Goal: Information Seeking & Learning: Learn about a topic

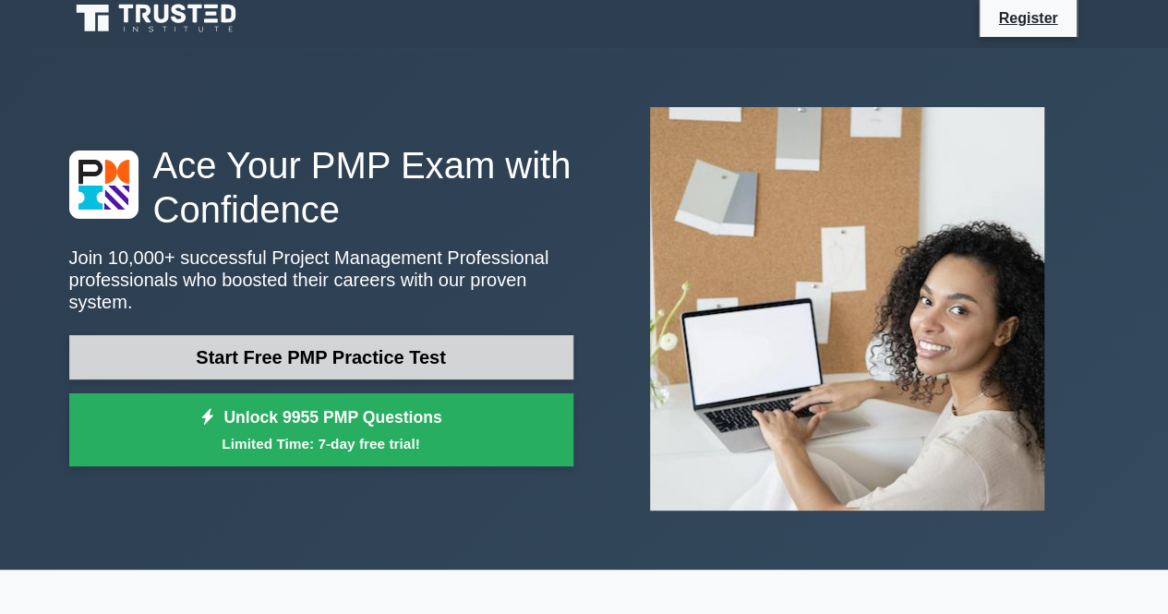
scroll to position [12, 0]
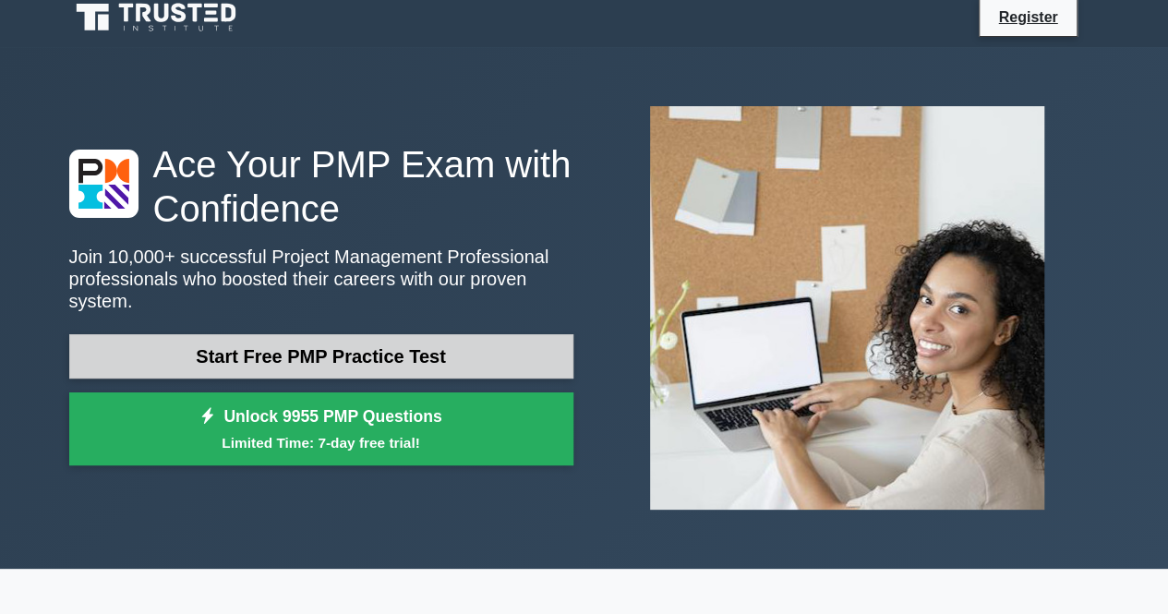
click at [508, 334] on link "Start Free PMP Practice Test" at bounding box center [321, 356] width 504 height 44
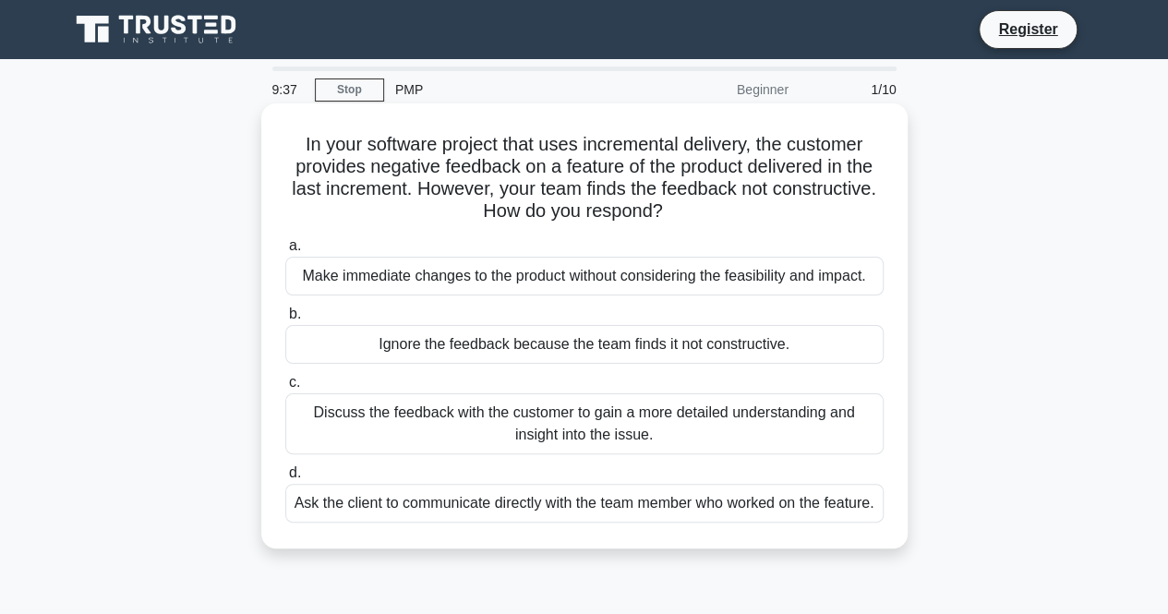
click at [464, 433] on div "Discuss the feedback with the customer to gain a more detailed understanding an…" at bounding box center [584, 423] width 598 height 61
click at [285, 389] on input "c. Discuss the feedback with the customer to gain a more detailed understanding…" at bounding box center [285, 383] width 0 height 12
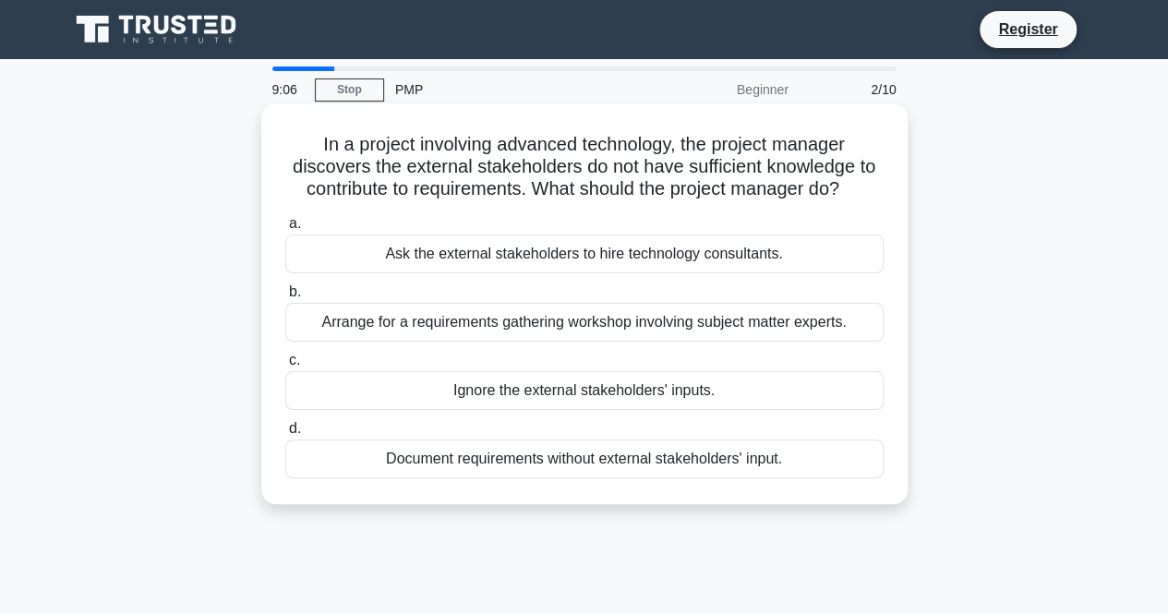
click at [497, 327] on div "Arrange for a requirements gathering workshop involving subject matter experts." at bounding box center [584, 322] width 598 height 39
click at [285, 298] on input "b. Arrange for a requirements gathering workshop involving subject matter exper…" at bounding box center [285, 292] width 0 height 12
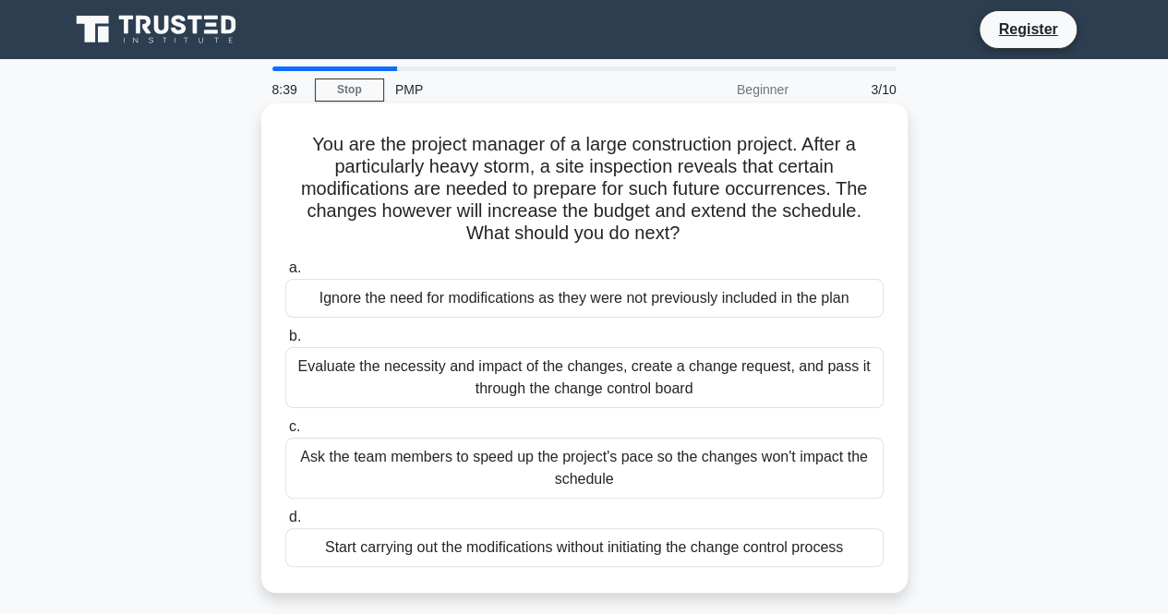
click at [441, 383] on div "Evaluate the necessity and impact of the changes, create a change request, and …" at bounding box center [584, 377] width 598 height 61
click at [285, 342] on input "b. Evaluate the necessity and impact of the changes, create a change request, a…" at bounding box center [285, 336] width 0 height 12
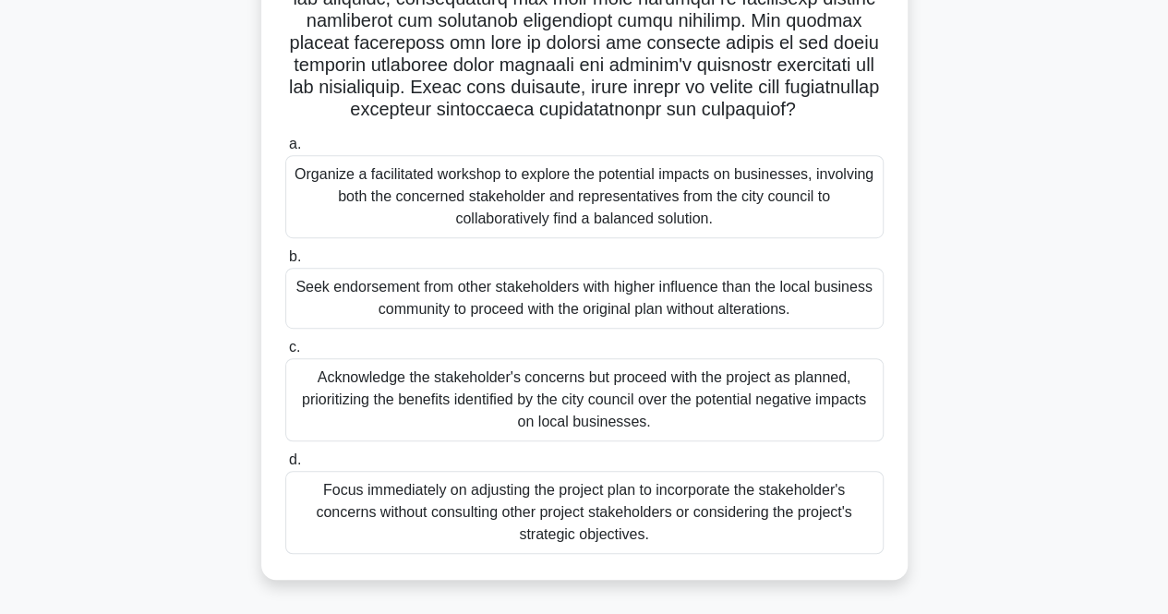
scroll to position [410, 0]
click at [412, 204] on div "Organize a facilitated workshop to explore the potential impacts on businesses,…" at bounding box center [584, 196] width 598 height 83
click at [285, 150] on input "a. Organize a facilitated workshop to explore the potential impacts on business…" at bounding box center [285, 144] width 0 height 12
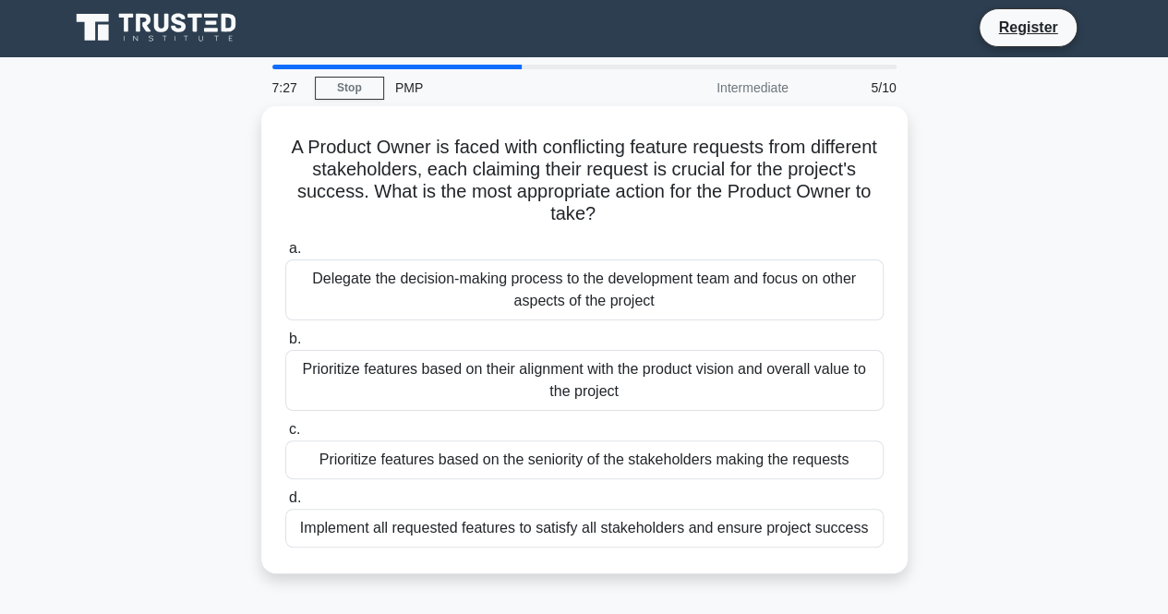
scroll to position [0, 0]
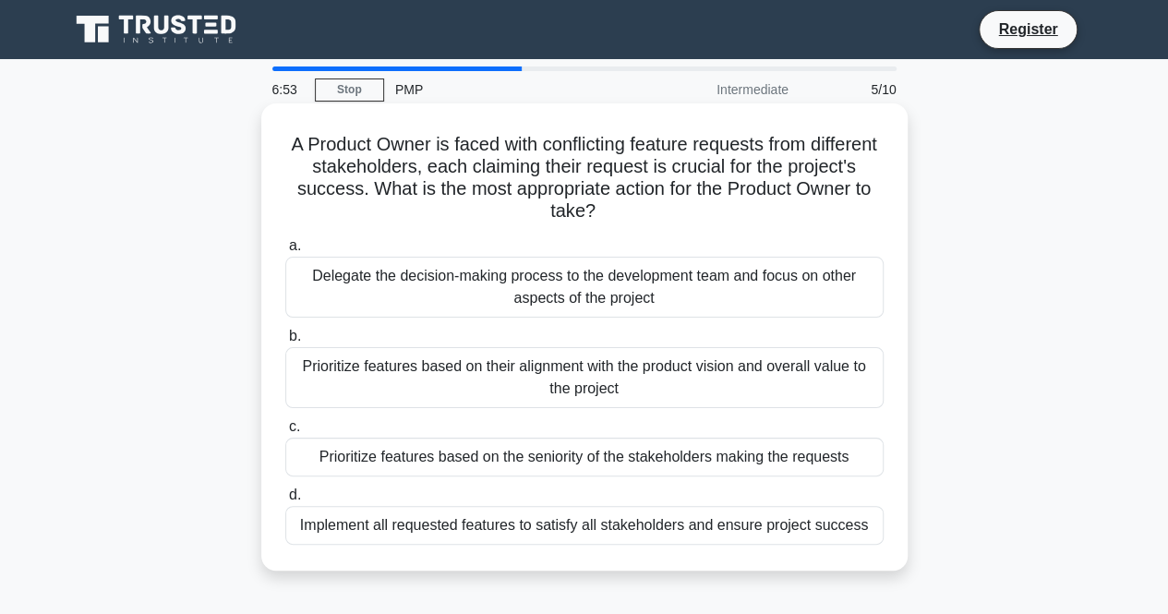
click at [463, 387] on div "Prioritize features based on their alignment with the product vision and overal…" at bounding box center [584, 377] width 598 height 61
click at [285, 342] on input "b. Prioritize features based on their alignment with the product vision and ove…" at bounding box center [285, 336] width 0 height 12
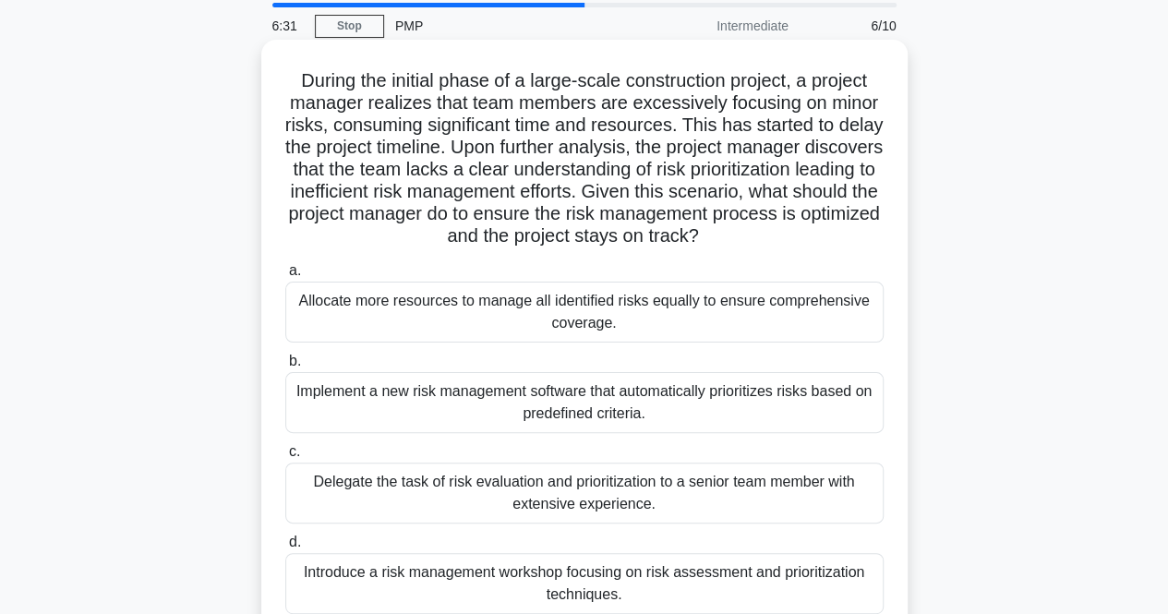
scroll to position [92, 0]
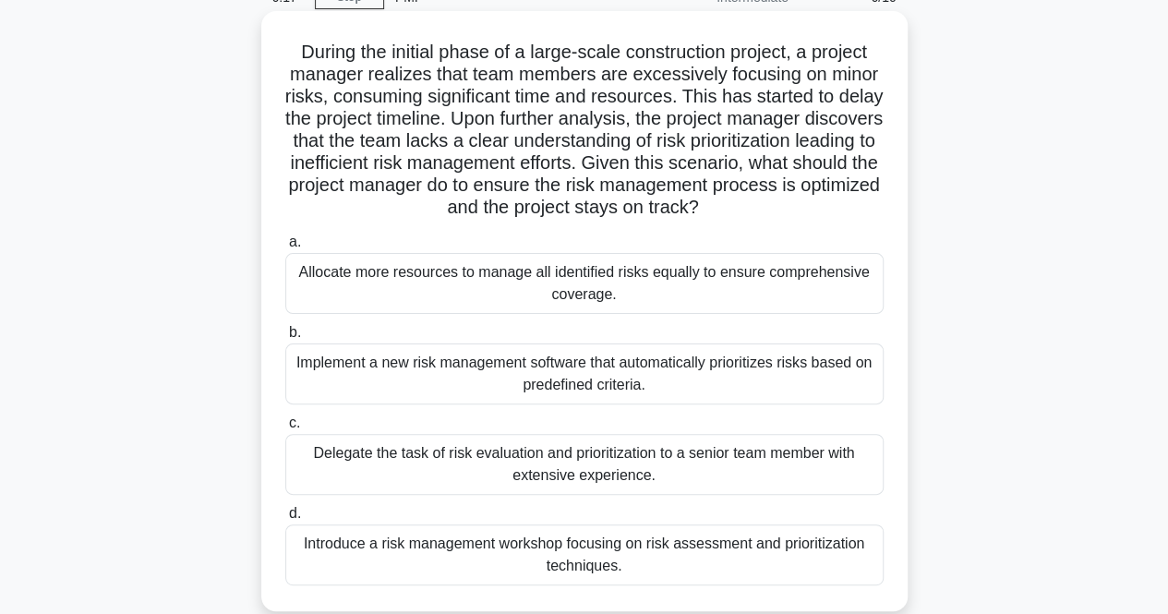
click at [707, 559] on div "Introduce a risk management workshop focusing on risk assessment and prioritiza…" at bounding box center [584, 554] width 598 height 61
click at [285, 520] on input "d. Introduce a risk management workshop focusing on risk assessment and priorit…" at bounding box center [285, 514] width 0 height 12
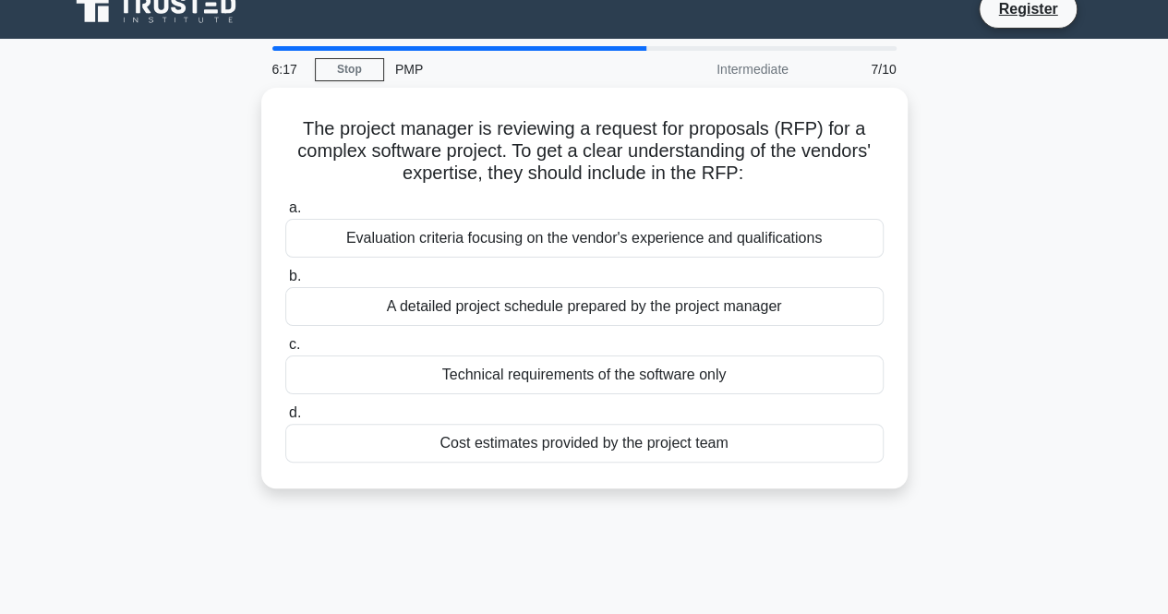
scroll to position [0, 0]
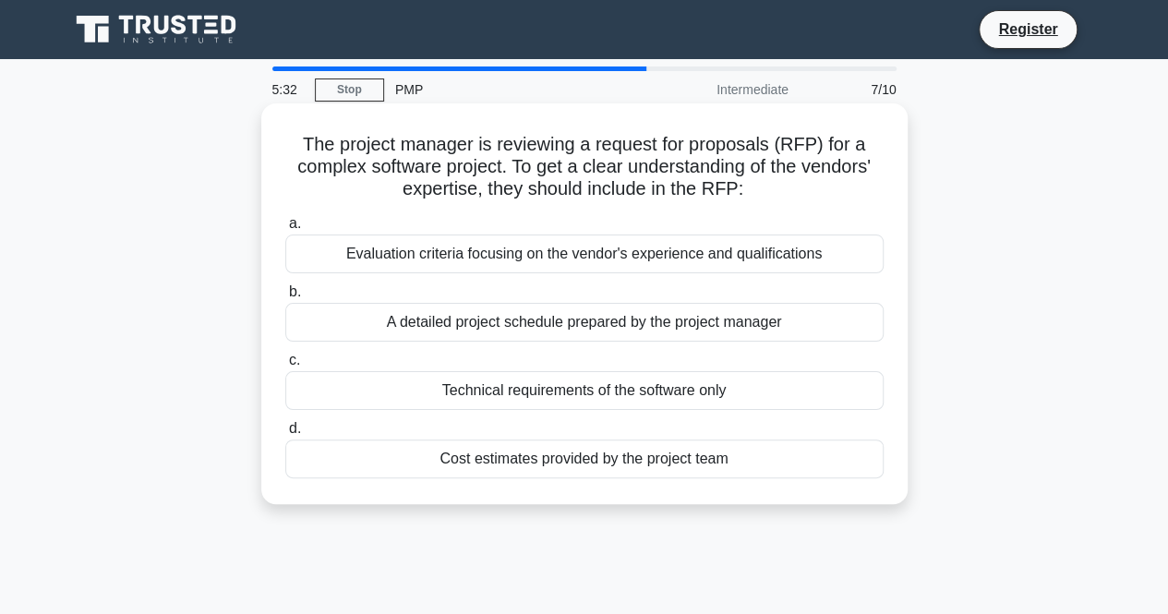
click at [514, 267] on div "Evaluation criteria focusing on the vendor's experience and qualifications" at bounding box center [584, 253] width 598 height 39
click at [285, 230] on input "a. Evaluation criteria focusing on the vendor's experience and qualifications" at bounding box center [285, 224] width 0 height 12
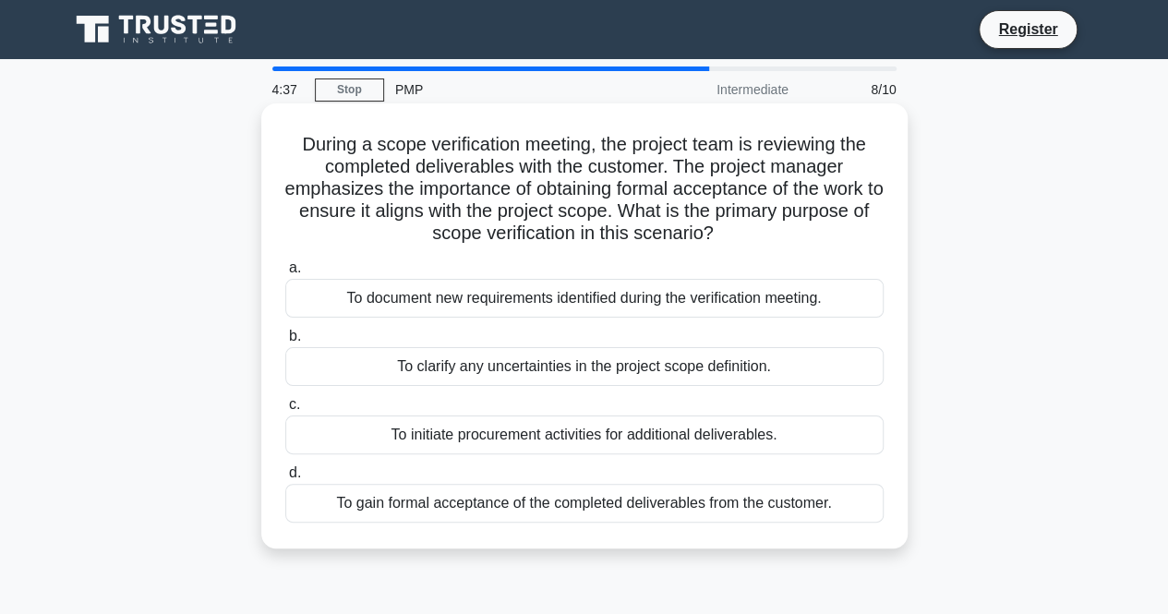
click at [551, 372] on div "To clarify any uncertainties in the project scope definition." at bounding box center [584, 366] width 598 height 39
click at [285, 342] on input "b. To clarify any uncertainties in the project scope definition." at bounding box center [285, 336] width 0 height 12
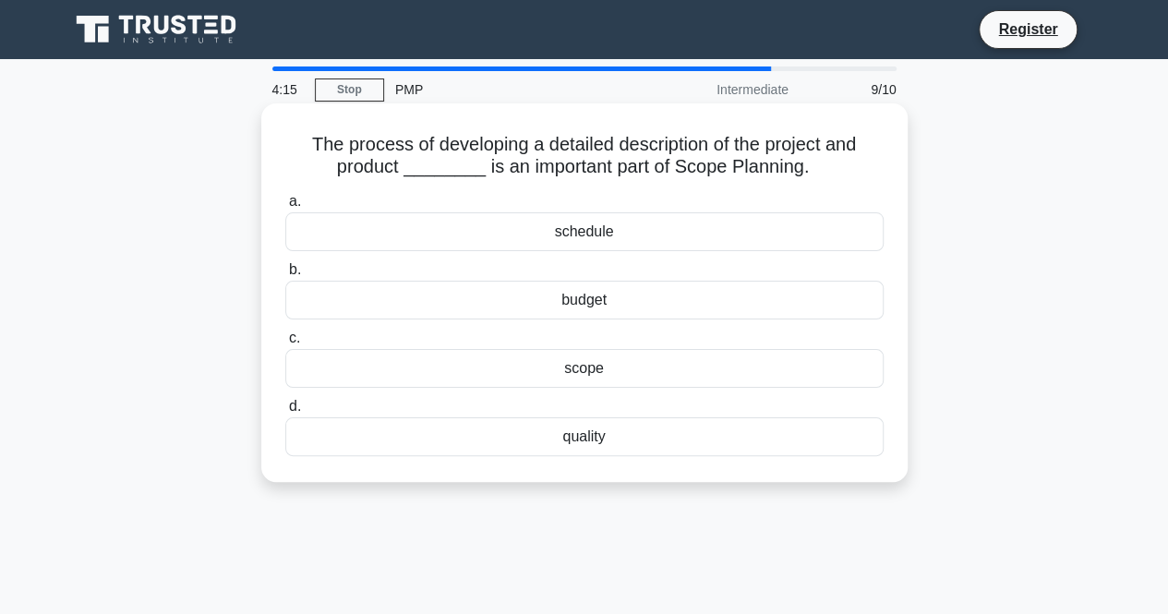
click at [629, 237] on div "schedule" at bounding box center [584, 231] width 598 height 39
click at [285, 208] on input "a. schedule" at bounding box center [285, 202] width 0 height 12
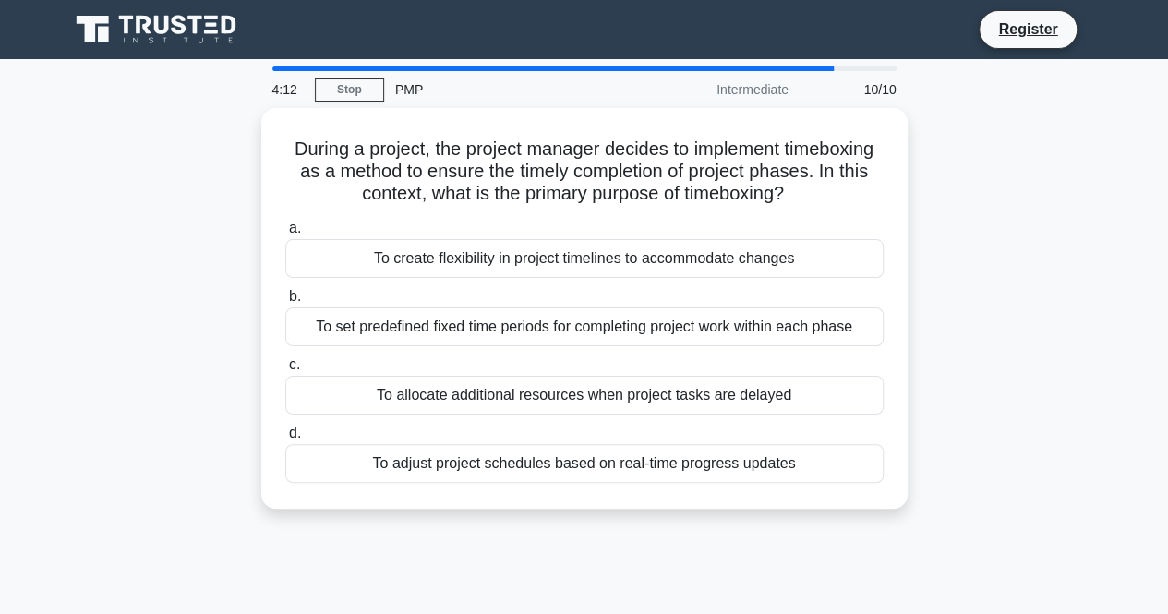
click at [755, 75] on div "Intermediate" at bounding box center [719, 89] width 162 height 37
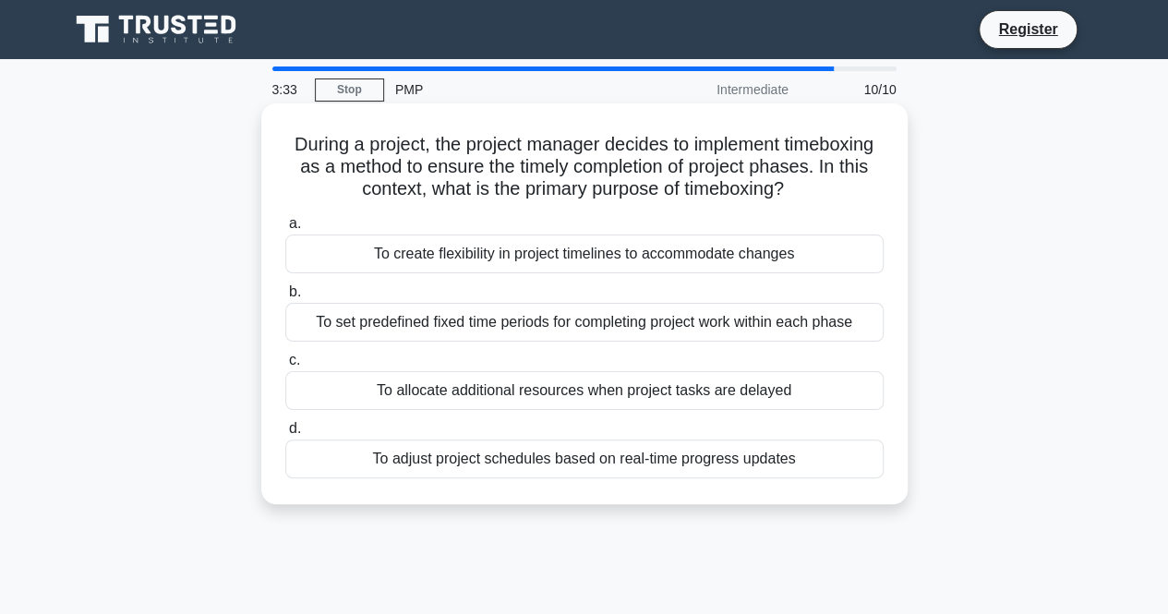
click at [445, 326] on div "To set predefined fixed time periods for completing project work within each ph…" at bounding box center [584, 322] width 598 height 39
click at [285, 298] on input "b. To set predefined fixed time periods for completing project work within each…" at bounding box center [285, 292] width 0 height 12
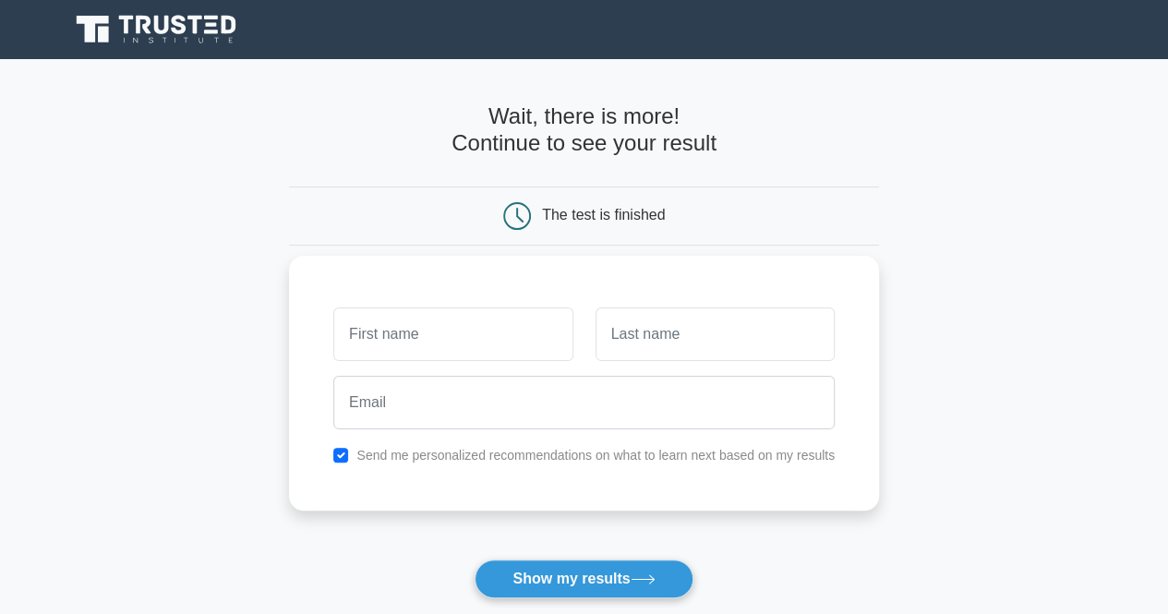
click at [502, 341] on input "text" at bounding box center [452, 334] width 239 height 54
type input "[PERSON_NAME]"
click at [658, 344] on input "text" at bounding box center [714, 334] width 239 height 54
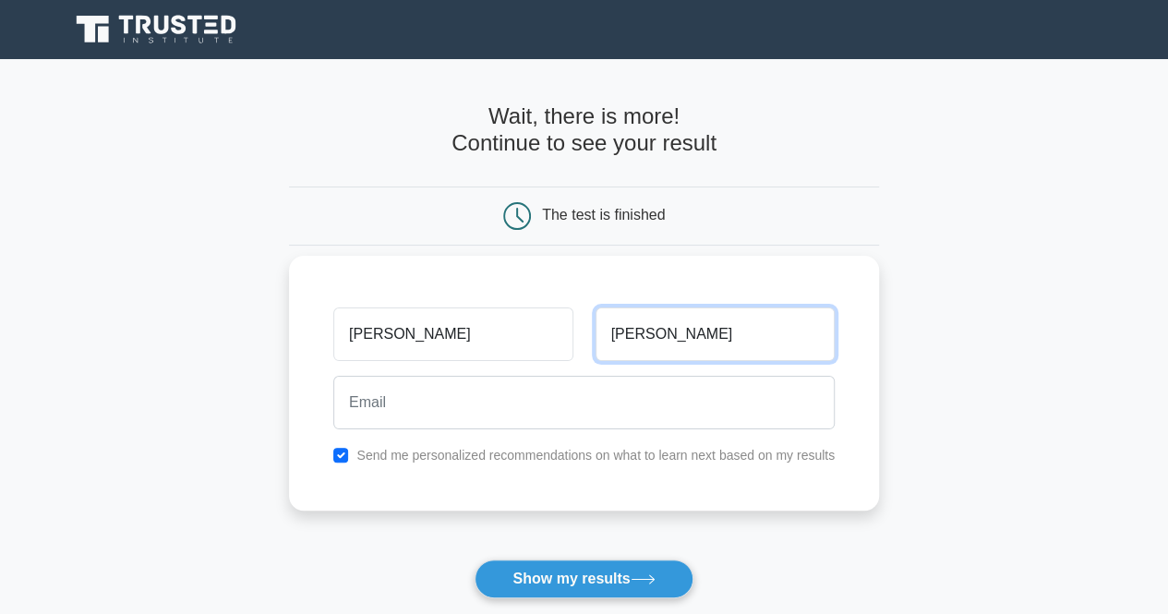
type input "Piratla"
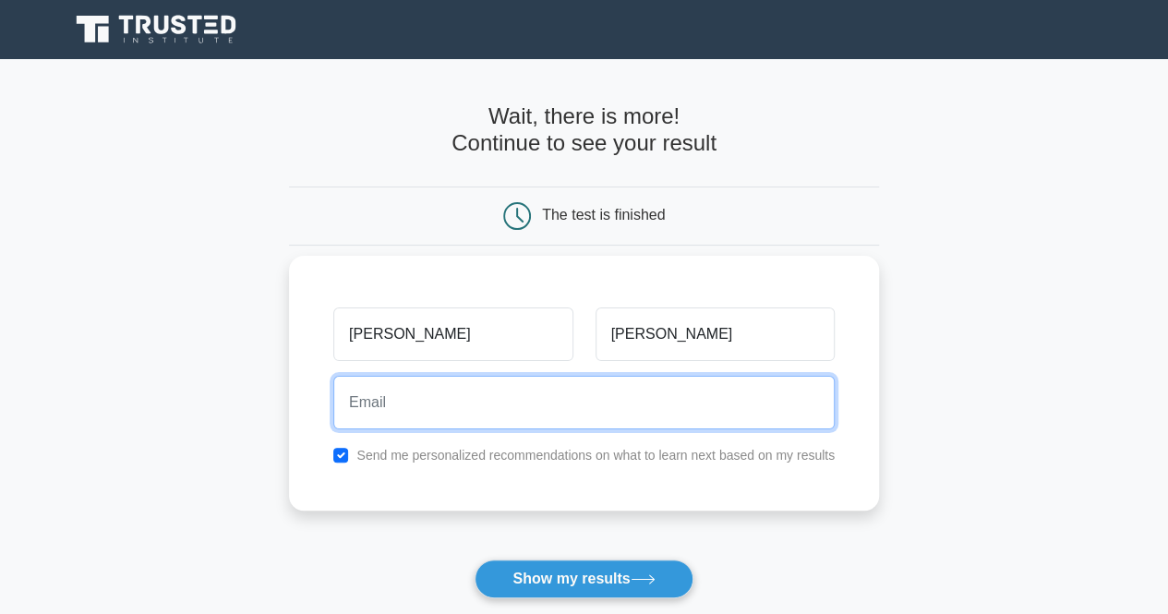
click at [569, 396] on input "email" at bounding box center [583, 403] width 501 height 54
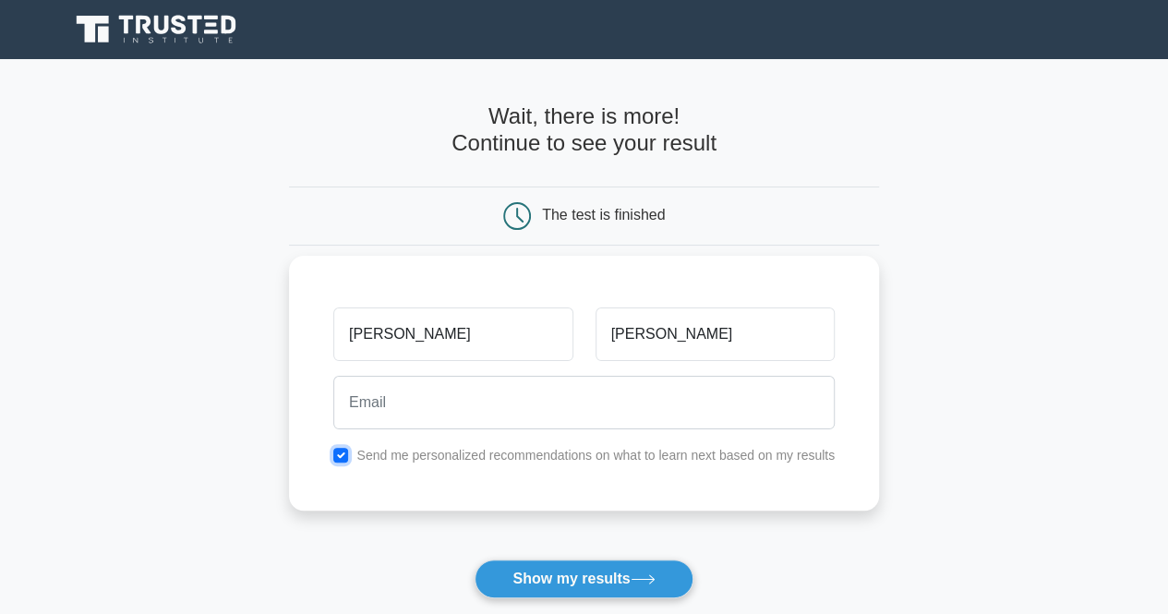
click at [342, 459] on input "checkbox" at bounding box center [340, 455] width 15 height 15
checkbox input "false"
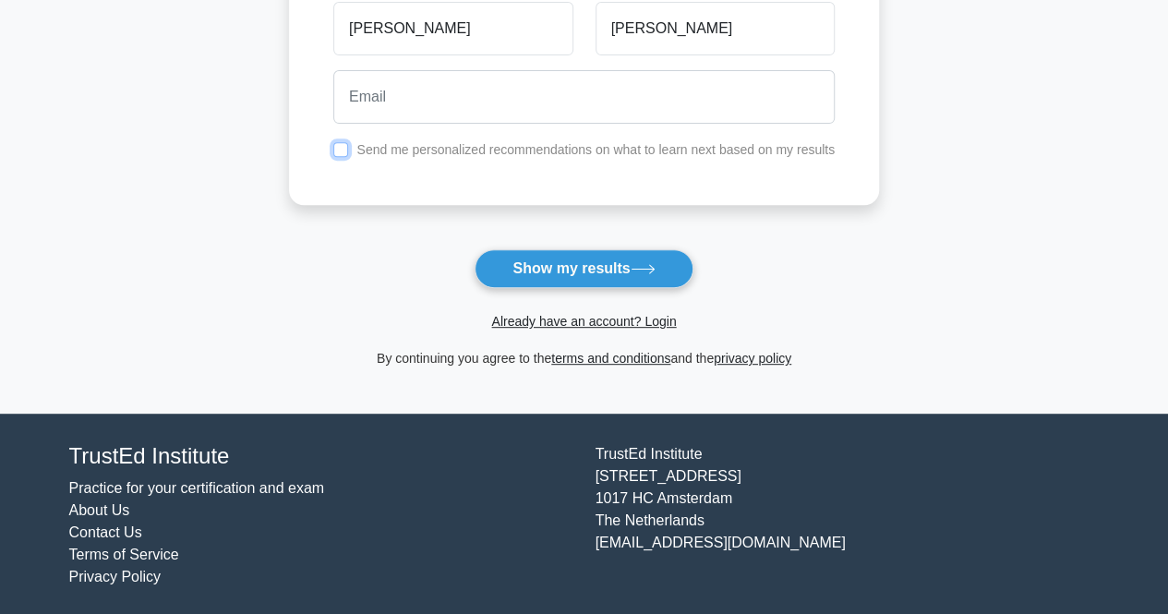
scroll to position [311, 0]
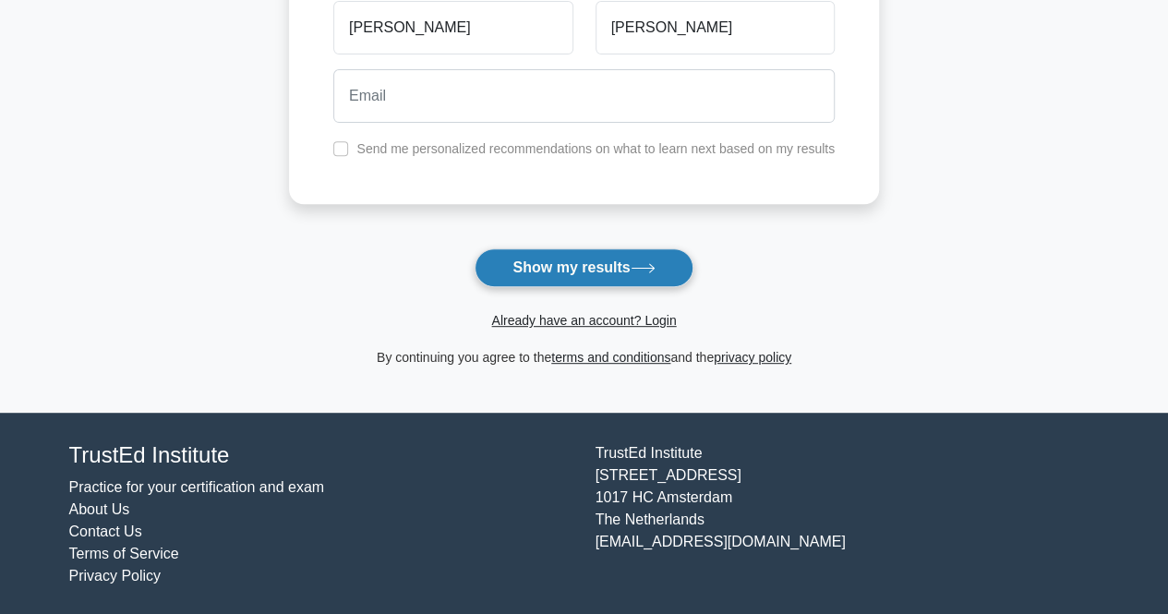
click at [617, 258] on button "Show my results" at bounding box center [583, 267] width 218 height 39
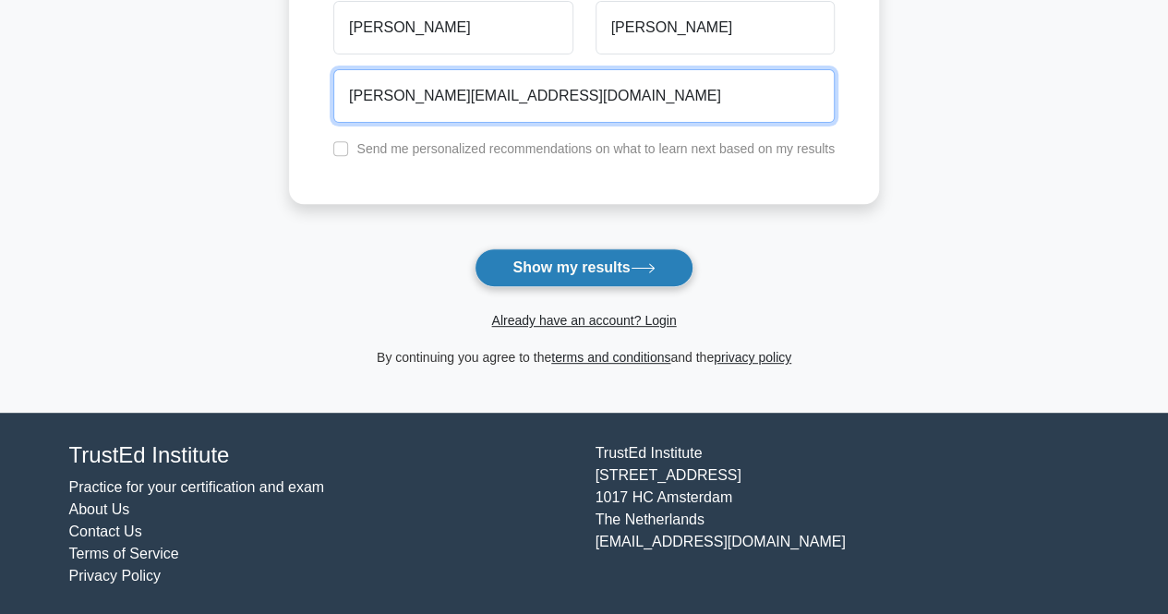
type input "savitha.piratla04@gmail.com"
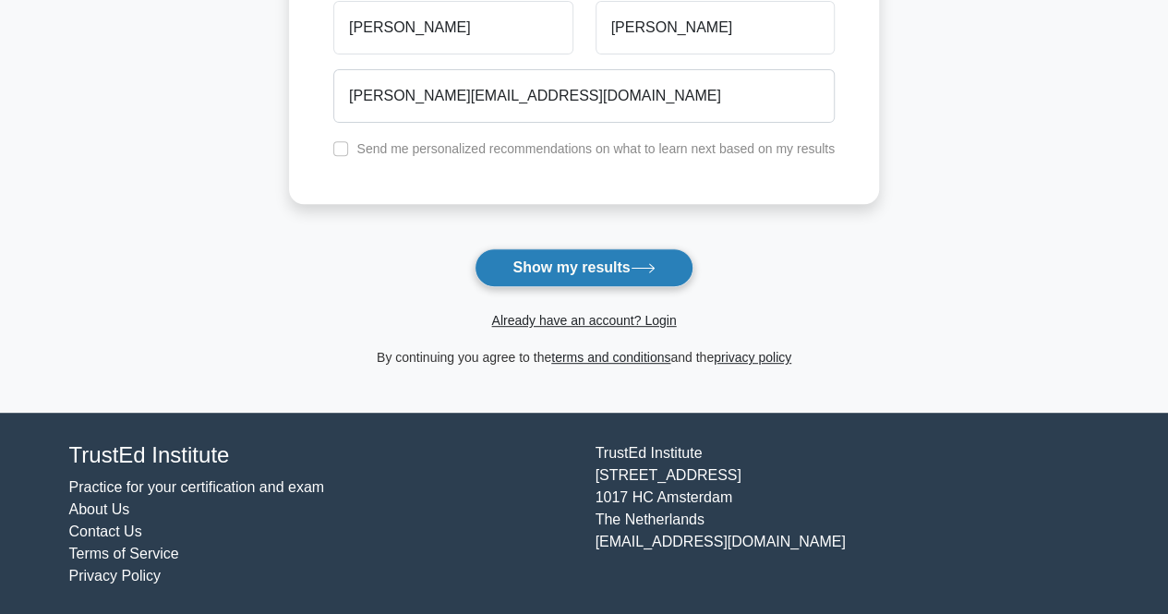
click at [576, 270] on button "Show my results" at bounding box center [583, 267] width 218 height 39
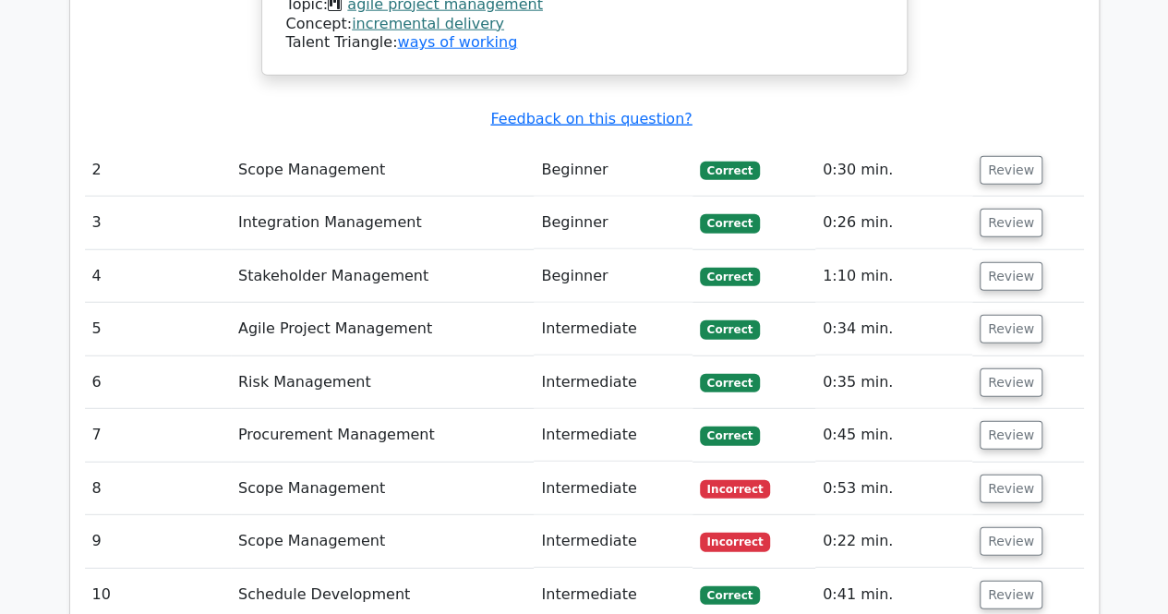
scroll to position [2308, 0]
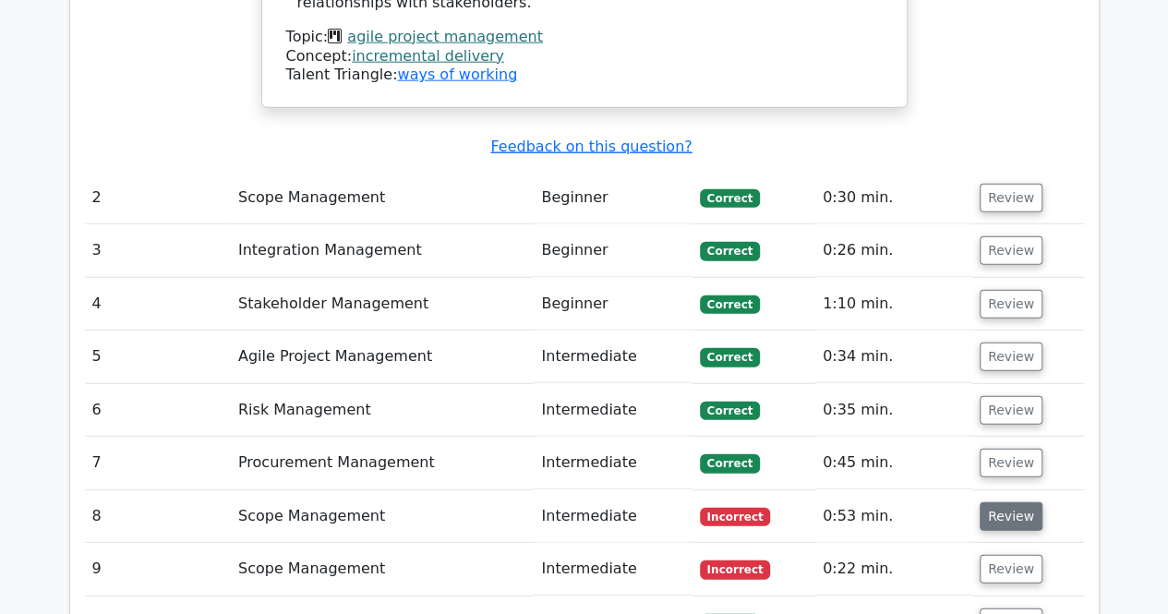
click at [1005, 502] on button "Review" at bounding box center [1010, 516] width 63 height 29
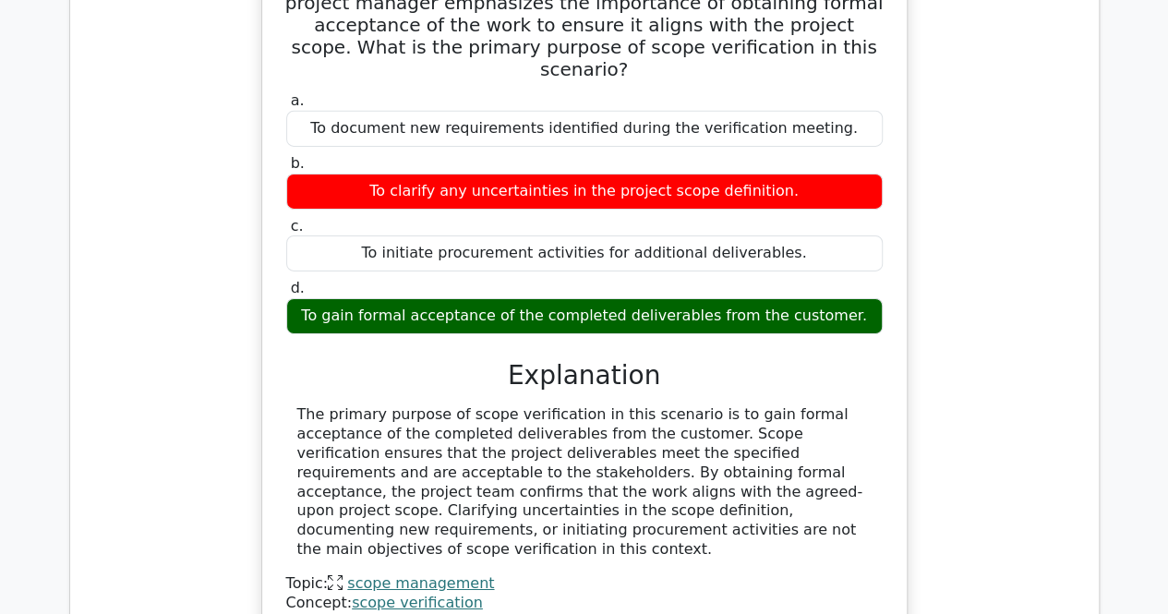
scroll to position [3046, 0]
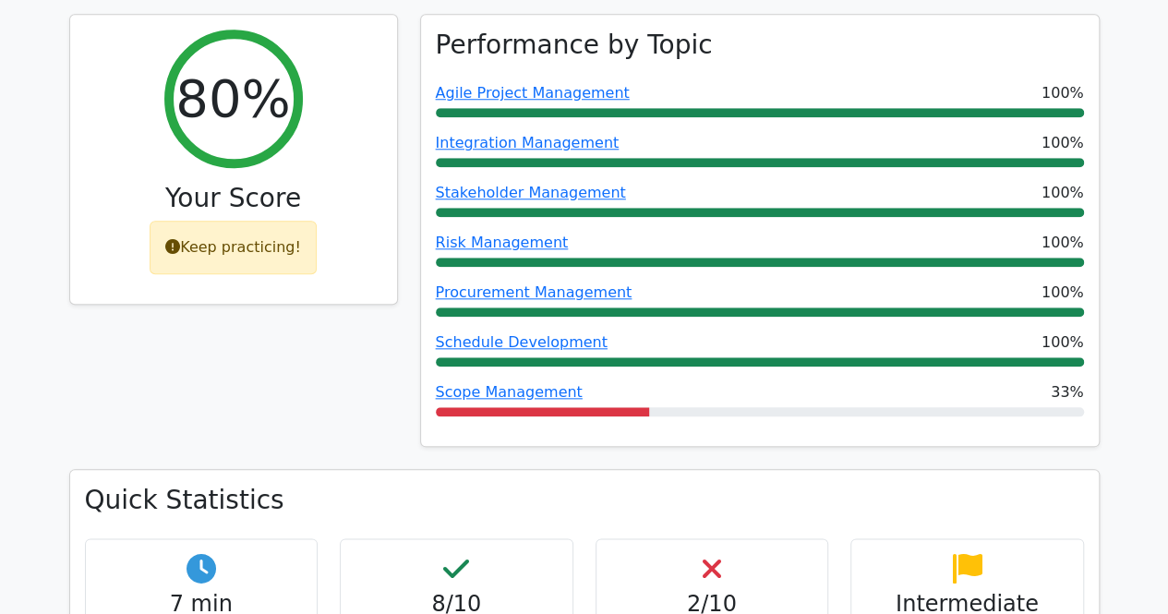
scroll to position [831, 0]
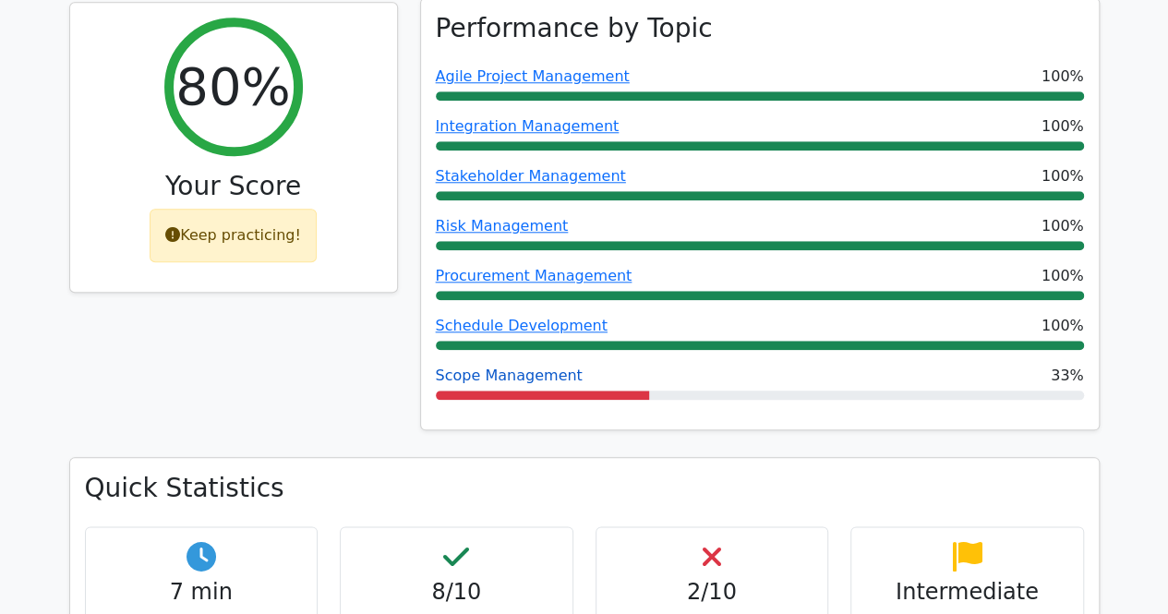
click at [474, 366] on link "Scope Management" at bounding box center [509, 375] width 147 height 18
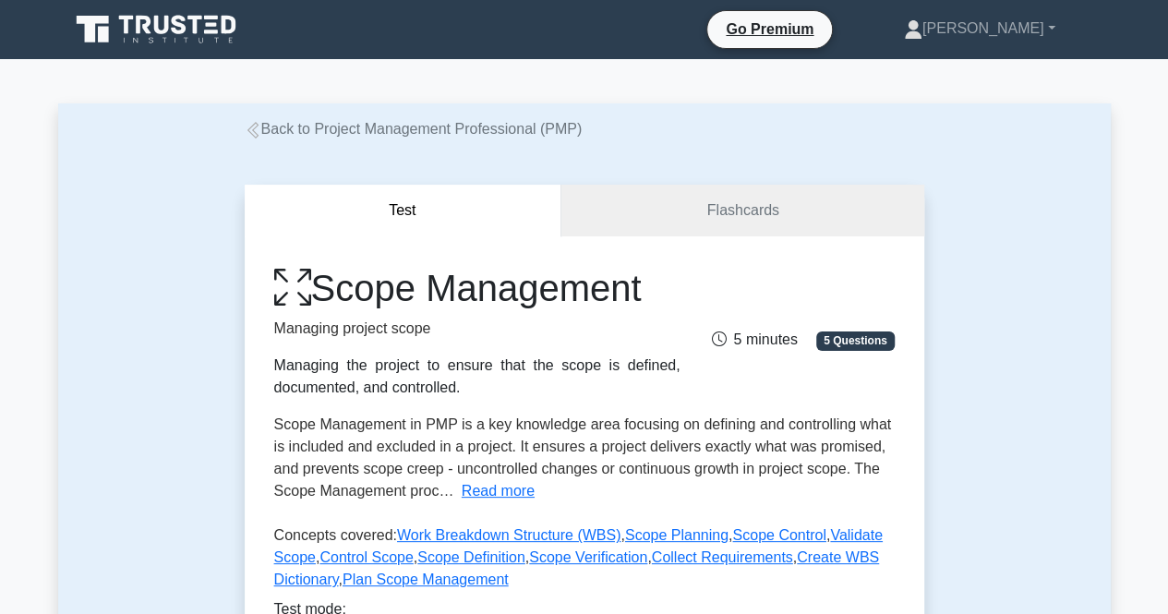
click at [144, 38] on icon at bounding box center [157, 29] width 177 height 35
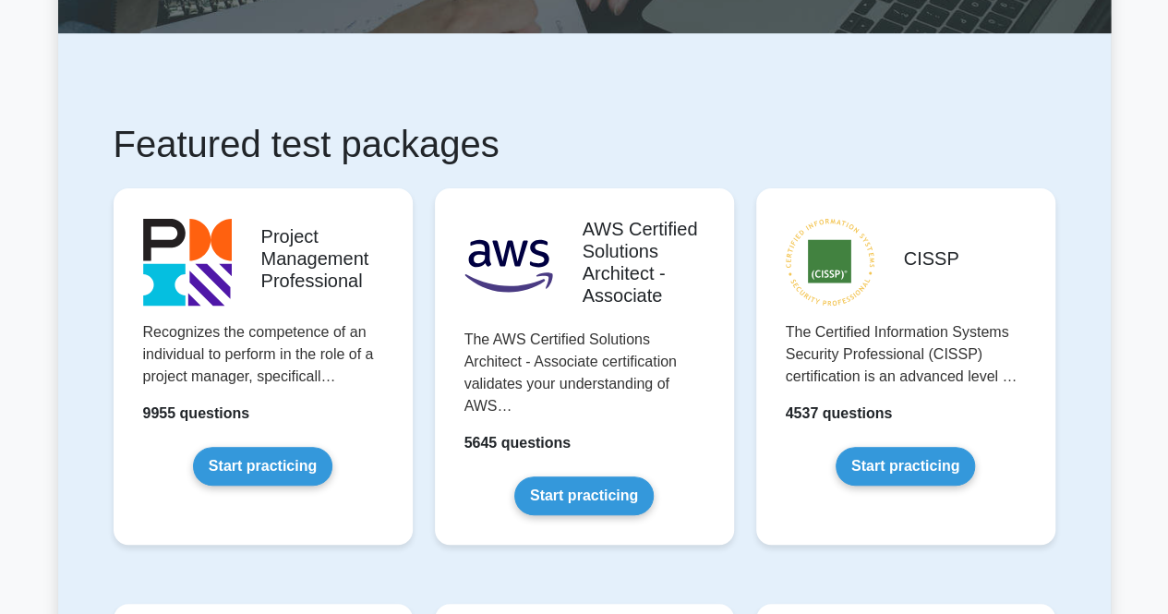
scroll to position [277, 0]
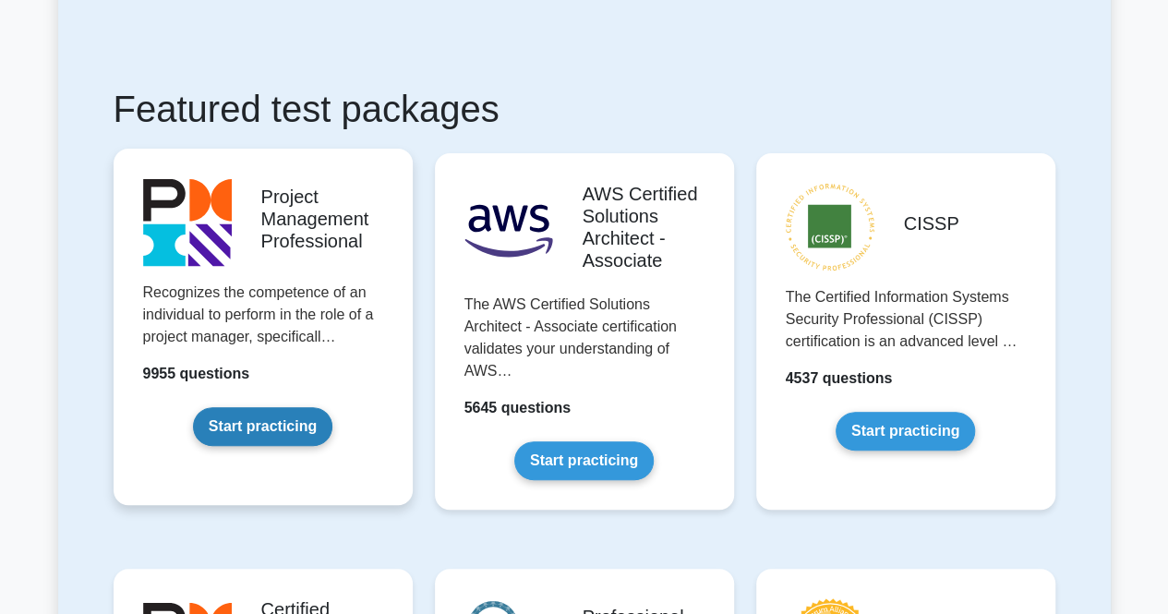
click at [303, 434] on link "Start practicing" at bounding box center [262, 426] width 139 height 39
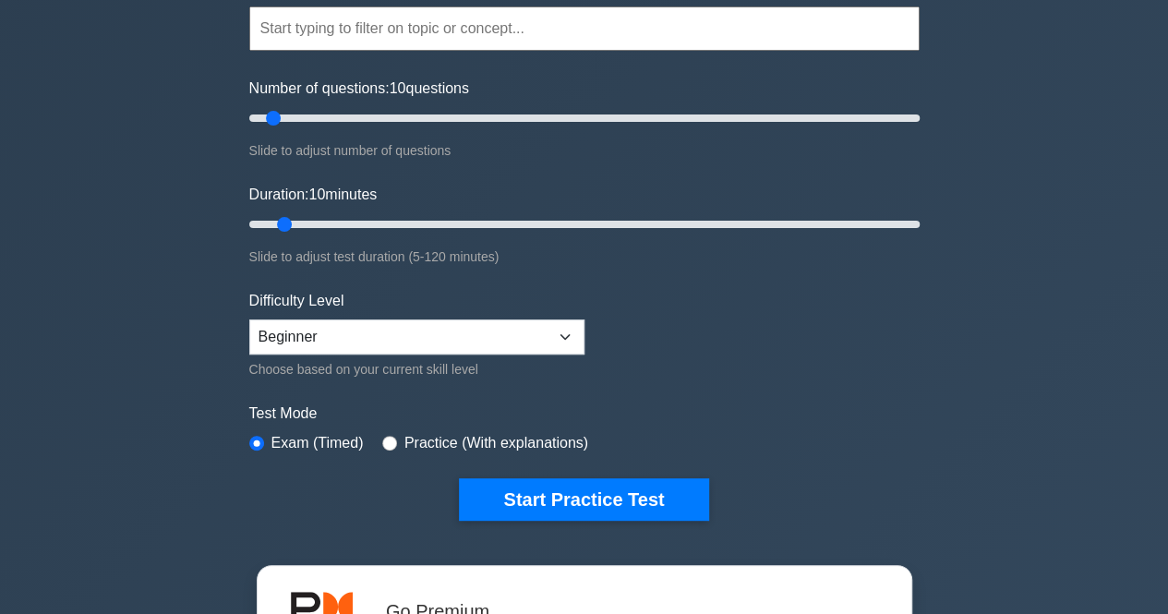
scroll to position [185, 0]
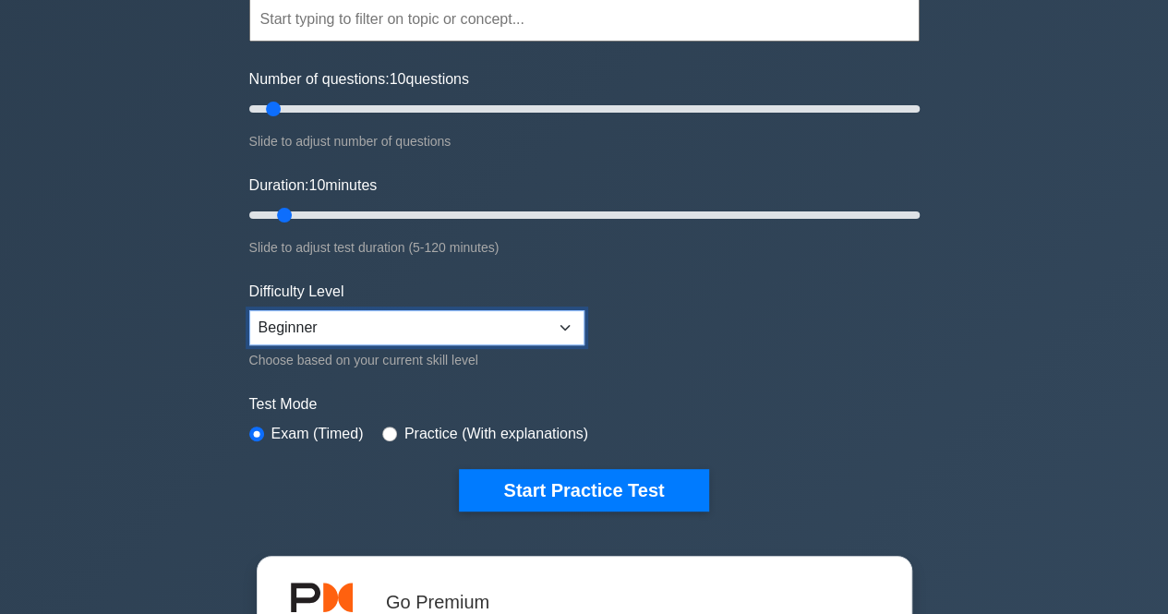
click at [526, 329] on select "Beginner Intermediate Expert" at bounding box center [416, 327] width 335 height 35
select select "intermediate"
click at [249, 310] on select "Beginner Intermediate Expert" at bounding box center [416, 327] width 335 height 35
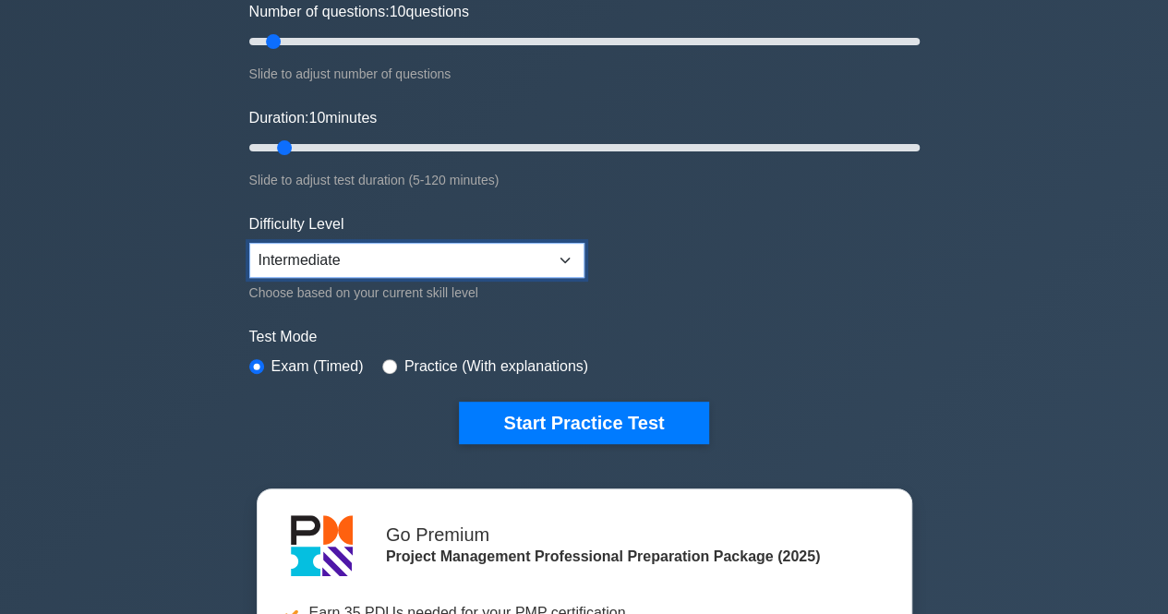
scroll to position [277, 0]
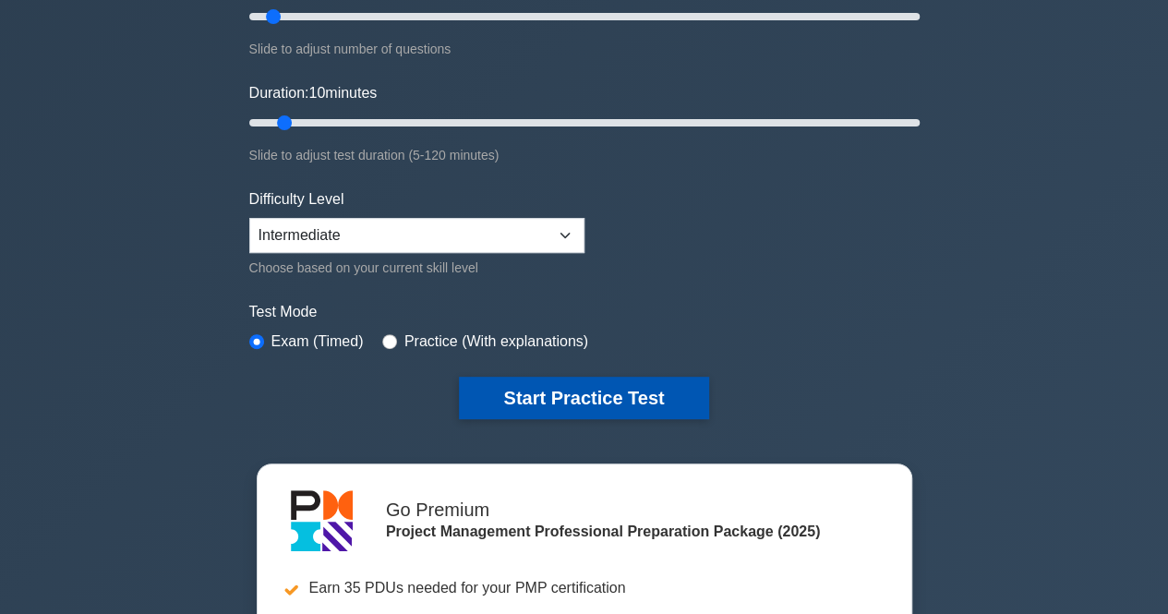
click at [618, 390] on button "Start Practice Test" at bounding box center [583, 398] width 249 height 42
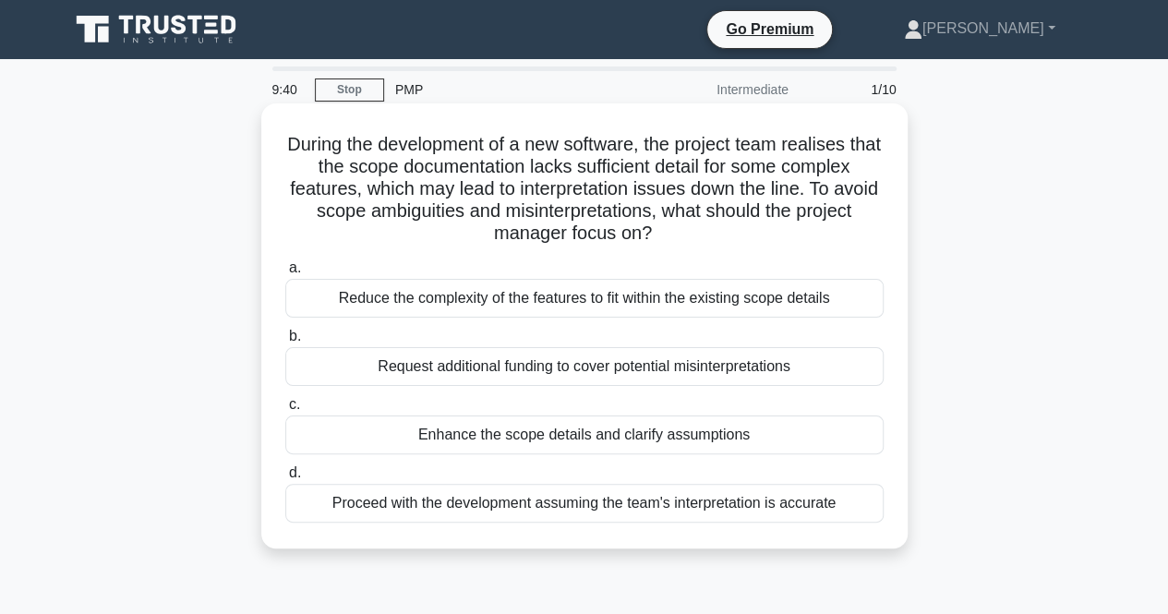
click at [438, 437] on div "Enhance the scope details and clarify assumptions" at bounding box center [584, 434] width 598 height 39
click at [285, 411] on input "c. Enhance the scope details and clarify assumptions" at bounding box center [285, 405] width 0 height 12
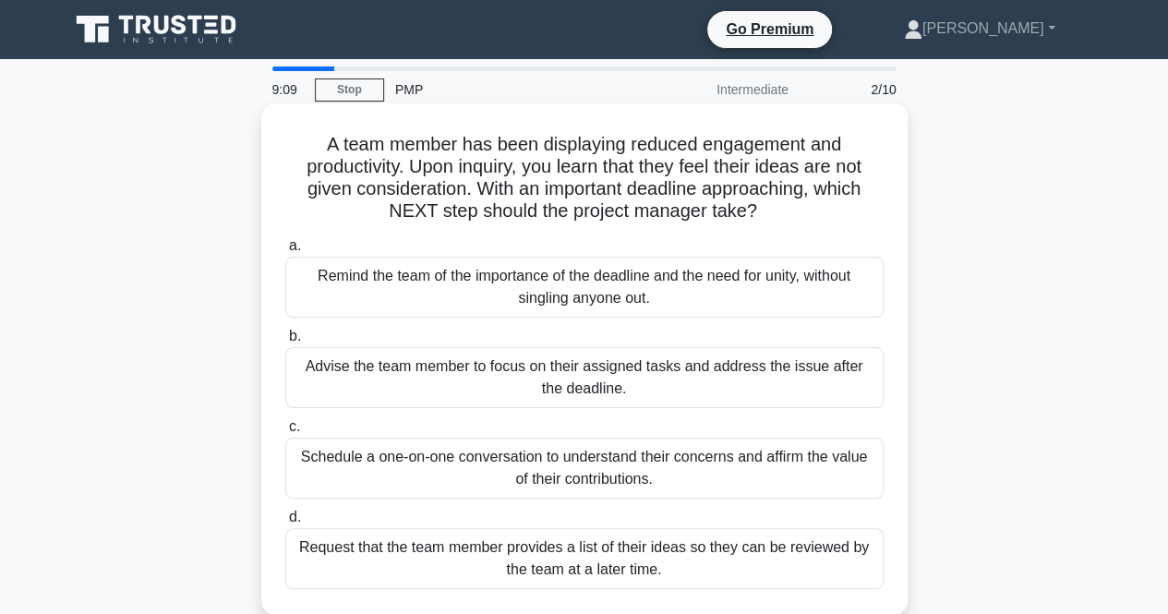
click at [449, 477] on div "Schedule a one-on-one conversation to understand their concerns and affirm the …" at bounding box center [584, 468] width 598 height 61
click at [285, 433] on input "c. Schedule a one-on-one conversation to understand their concerns and affirm t…" at bounding box center [285, 427] width 0 height 12
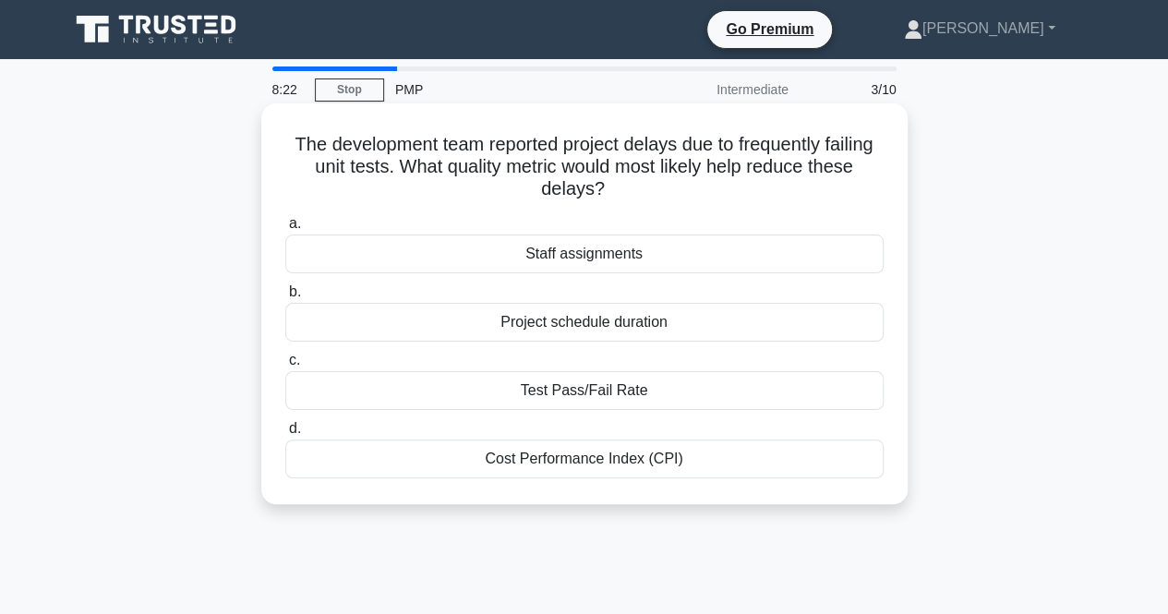
click at [664, 398] on div "Test Pass/Fail Rate" at bounding box center [584, 390] width 598 height 39
click at [285, 366] on input "c. Test Pass/Fail Rate" at bounding box center [285, 360] width 0 height 12
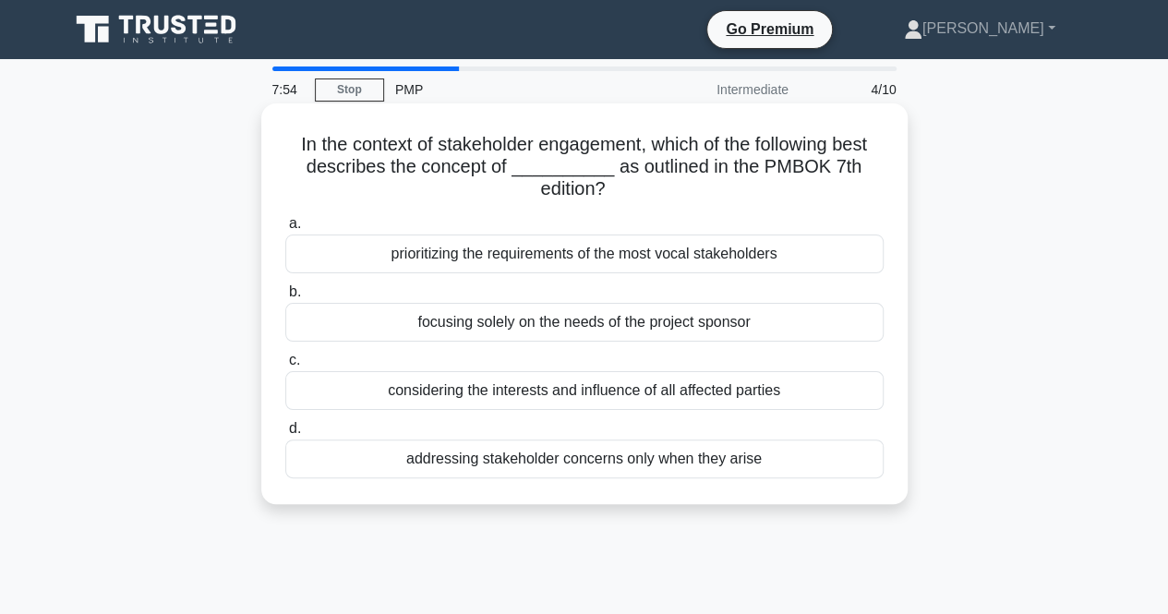
click at [521, 392] on div "considering the interests and influence of all affected parties" at bounding box center [584, 390] width 598 height 39
click at [285, 366] on input "c. considering the interests and influence of all affected parties" at bounding box center [285, 360] width 0 height 12
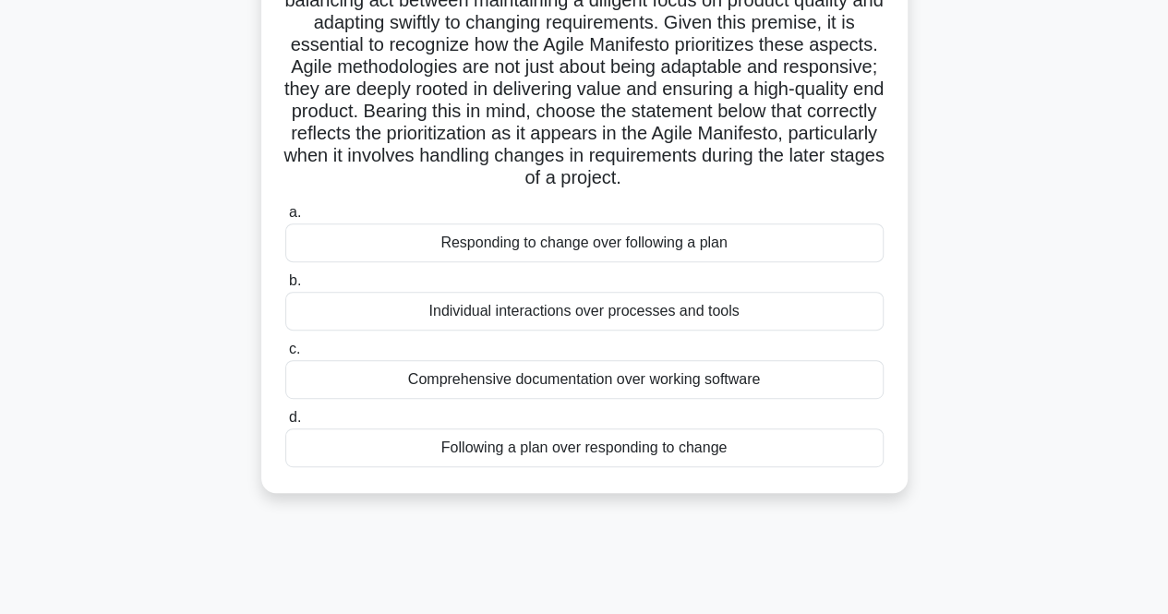
scroll to position [369, 0]
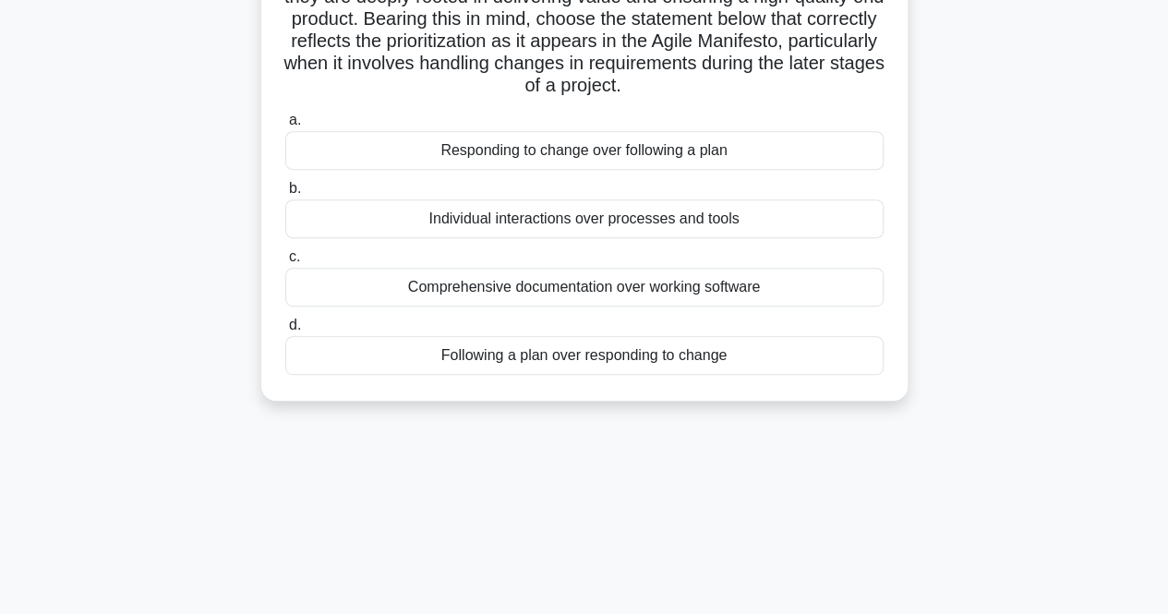
click at [507, 306] on div "Comprehensive documentation over working software" at bounding box center [584, 287] width 598 height 39
click at [285, 263] on input "c. Comprehensive documentation over working software" at bounding box center [285, 257] width 0 height 12
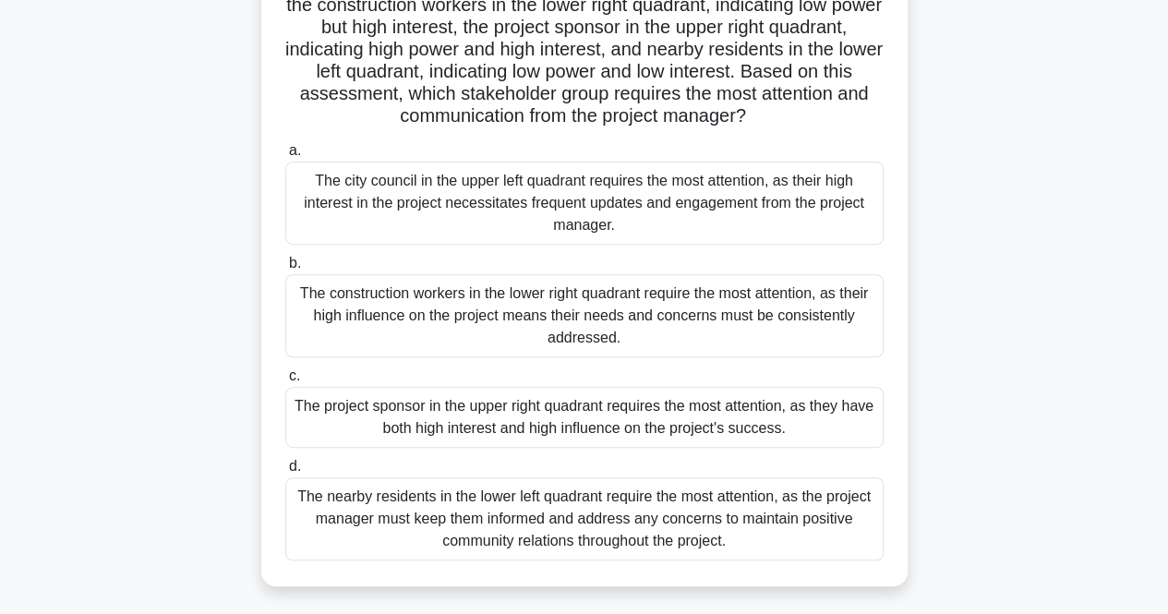
scroll to position [198, 0]
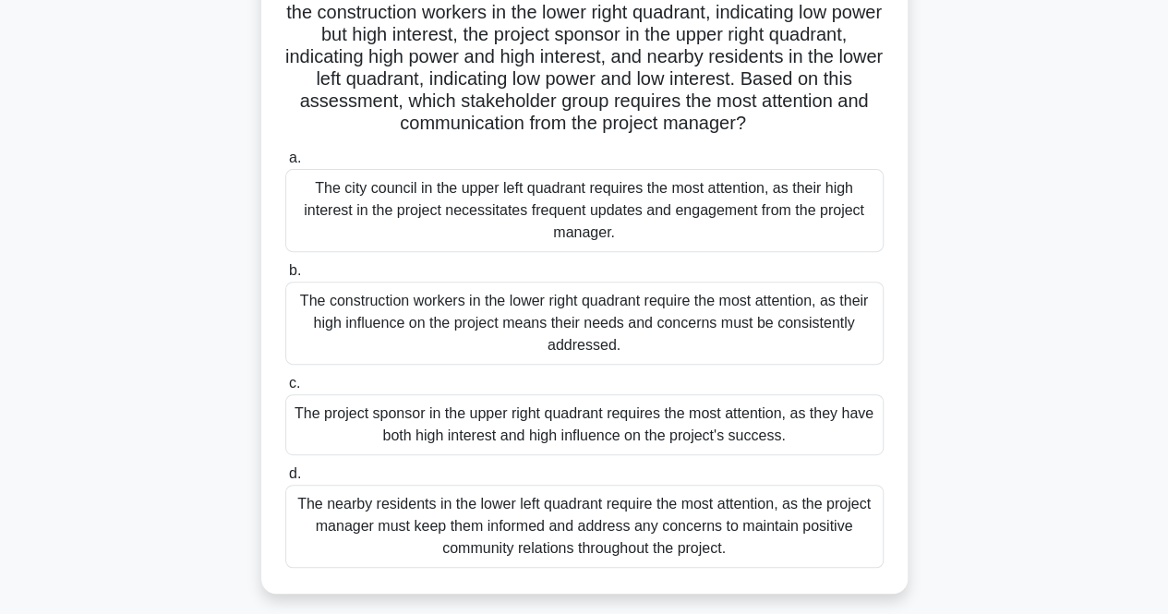
click at [406, 330] on div "The construction workers in the lower right quadrant require the most attention…" at bounding box center [584, 323] width 598 height 83
click at [285, 277] on input "b. The construction workers in the lower right quadrant require the most attent…" at bounding box center [285, 271] width 0 height 12
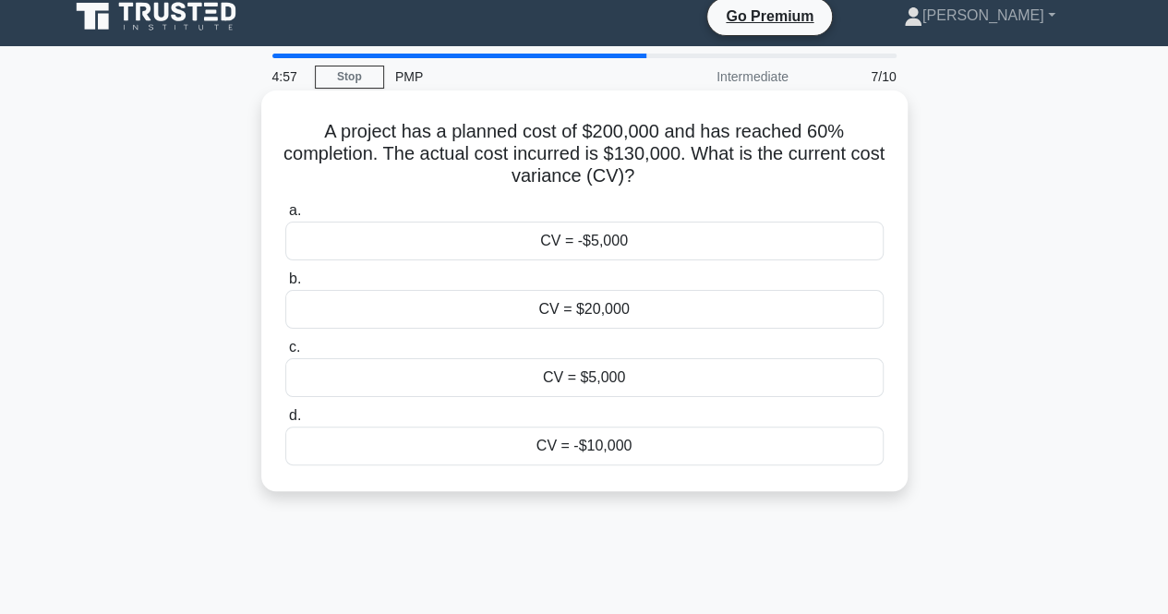
scroll to position [0, 0]
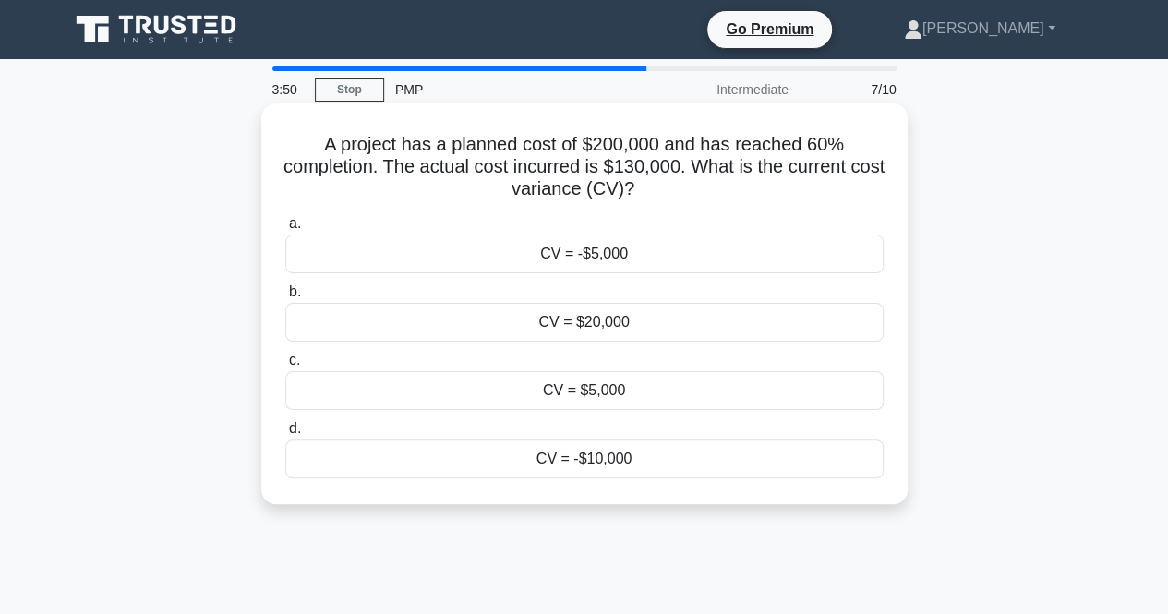
click at [651, 390] on div "CV = $5,000" at bounding box center [584, 390] width 598 height 39
click at [285, 366] on input "c. CV = $5,000" at bounding box center [285, 360] width 0 height 12
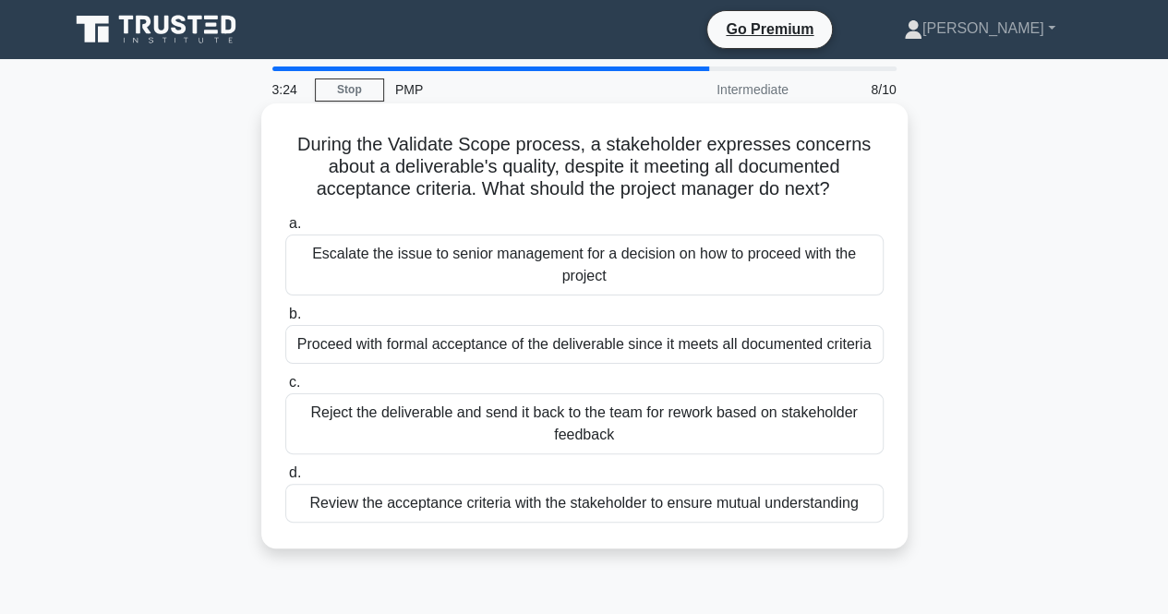
click at [411, 508] on div "Review the acceptance criteria with the stakeholder to ensure mutual understand…" at bounding box center [584, 503] width 598 height 39
click at [285, 479] on input "d. Review the acceptance criteria with the stakeholder to ensure mutual underst…" at bounding box center [285, 473] width 0 height 12
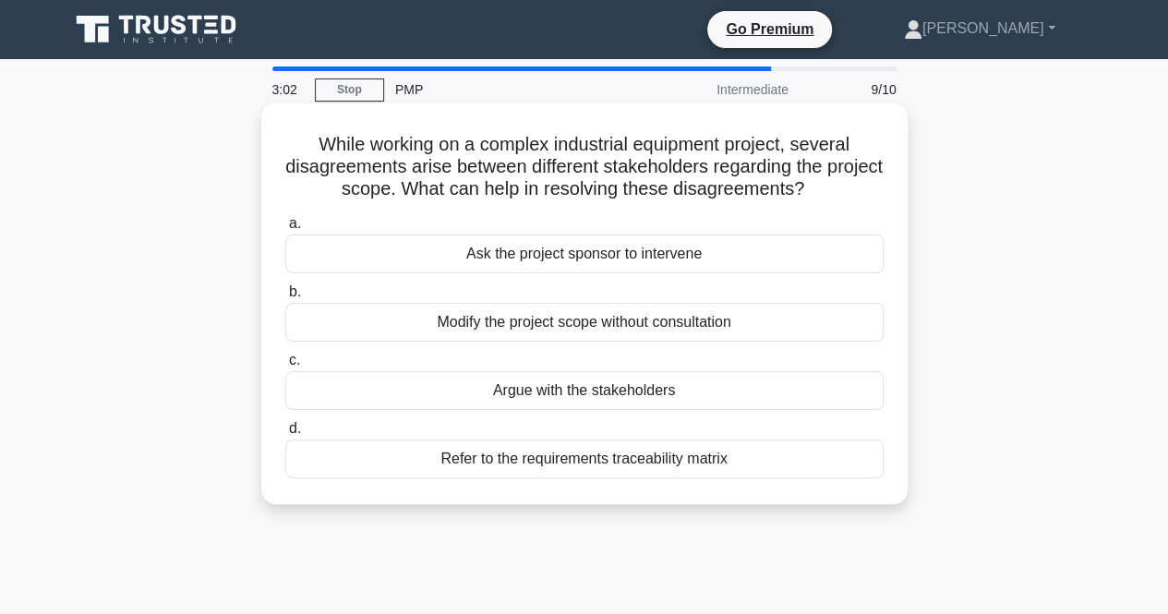
click at [643, 454] on div "Refer to the requirements traceability matrix" at bounding box center [584, 458] width 598 height 39
click at [285, 435] on input "d. Refer to the requirements traceability matrix" at bounding box center [285, 429] width 0 height 12
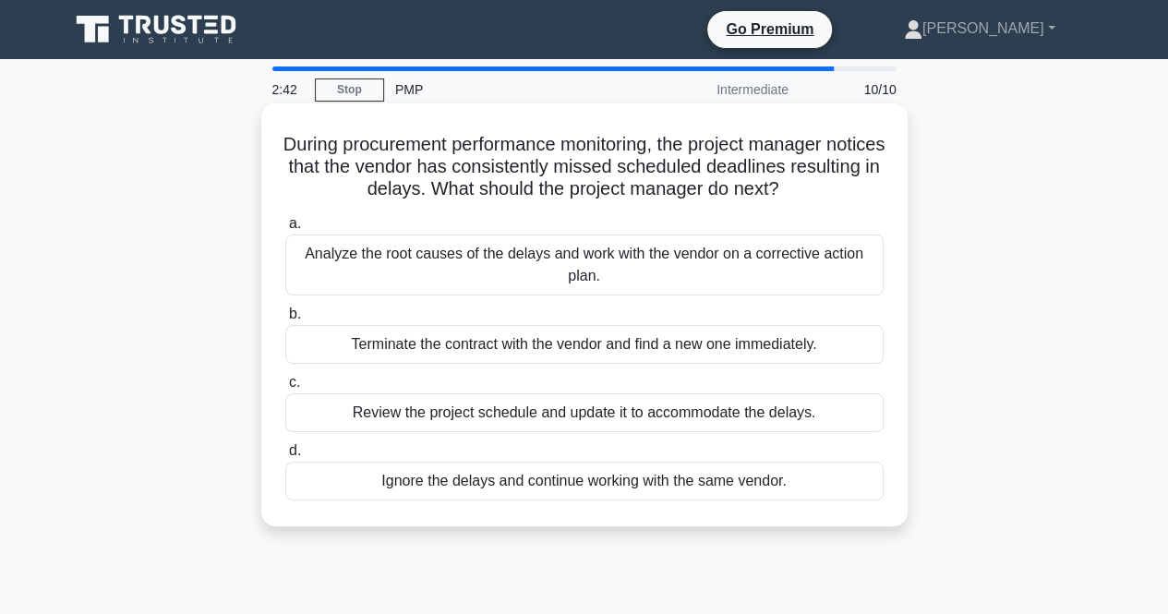
click at [580, 263] on div "Analyze the root causes of the delays and work with the vendor on a corrective …" at bounding box center [584, 264] width 598 height 61
click at [285, 230] on input "a. Analyze the root causes of the delays and work with the vendor on a correcti…" at bounding box center [285, 224] width 0 height 12
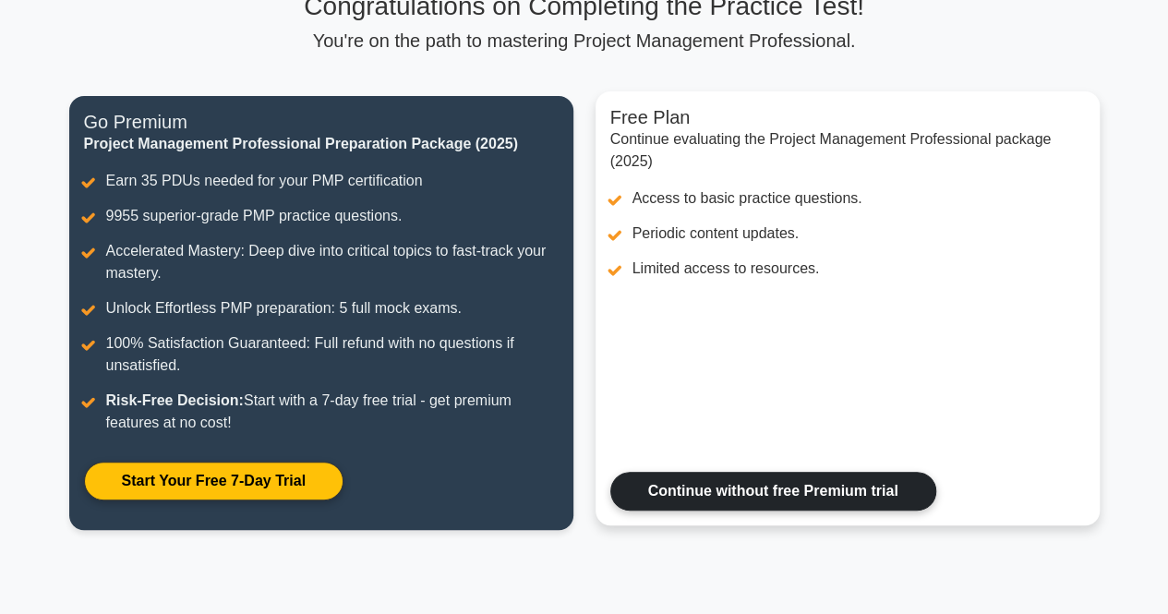
scroll to position [386, 0]
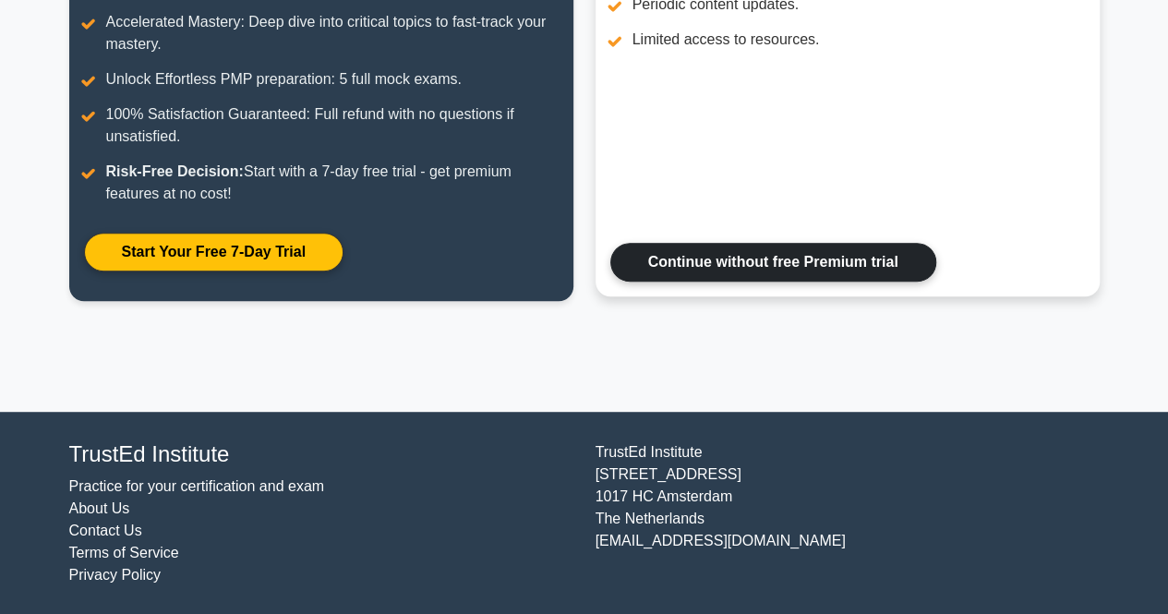
click at [710, 263] on link "Continue without free Premium trial" at bounding box center [773, 262] width 326 height 39
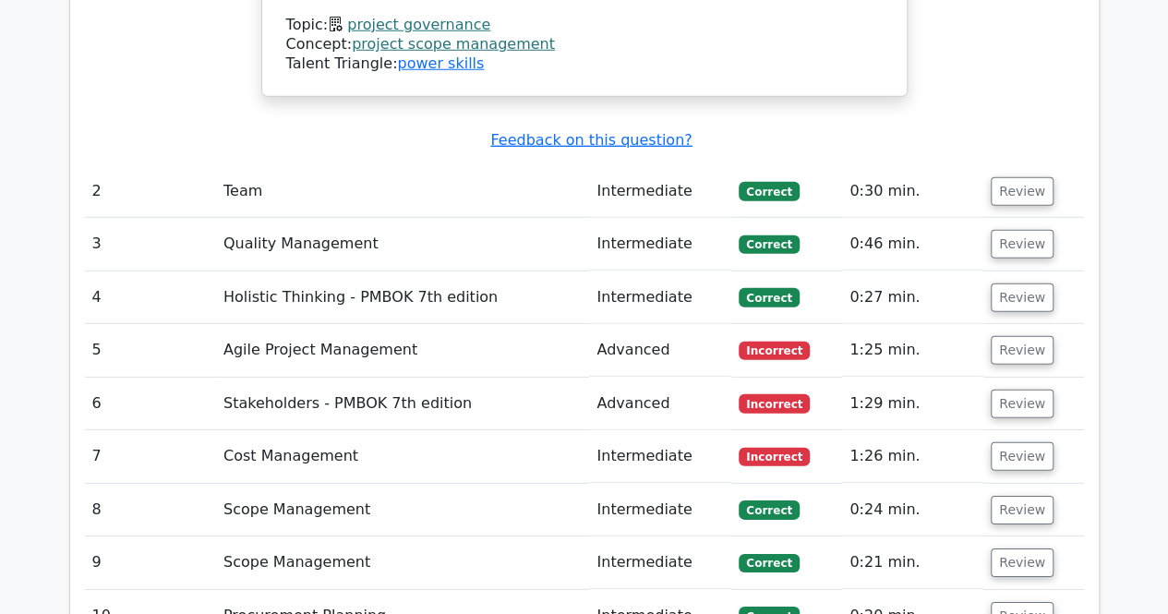
scroll to position [2584, 0]
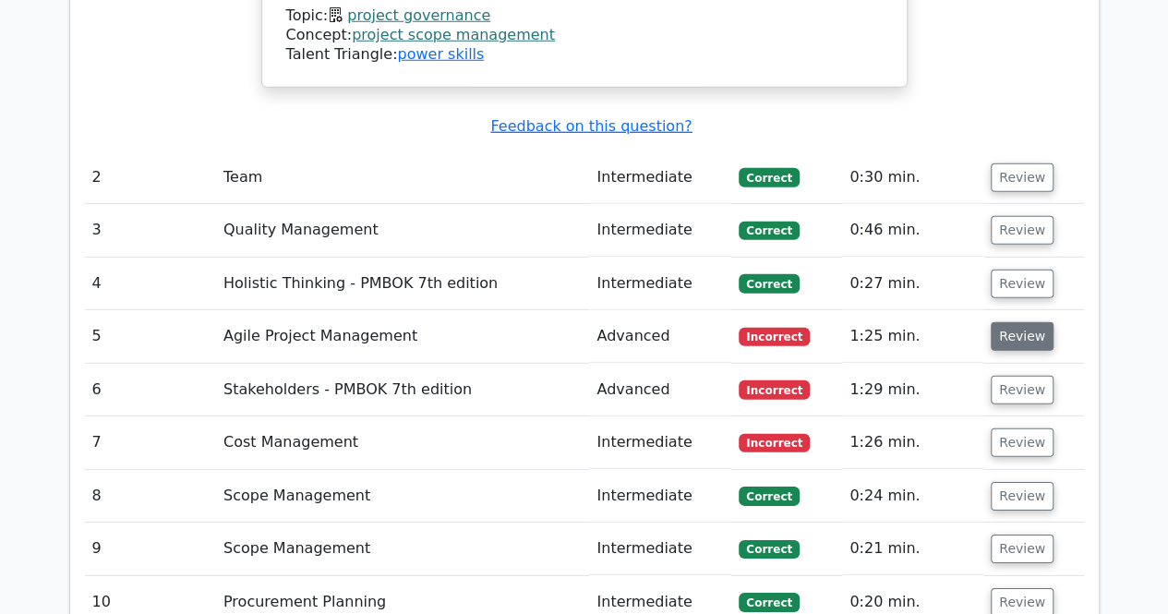
click at [1015, 322] on button "Review" at bounding box center [1021, 336] width 63 height 29
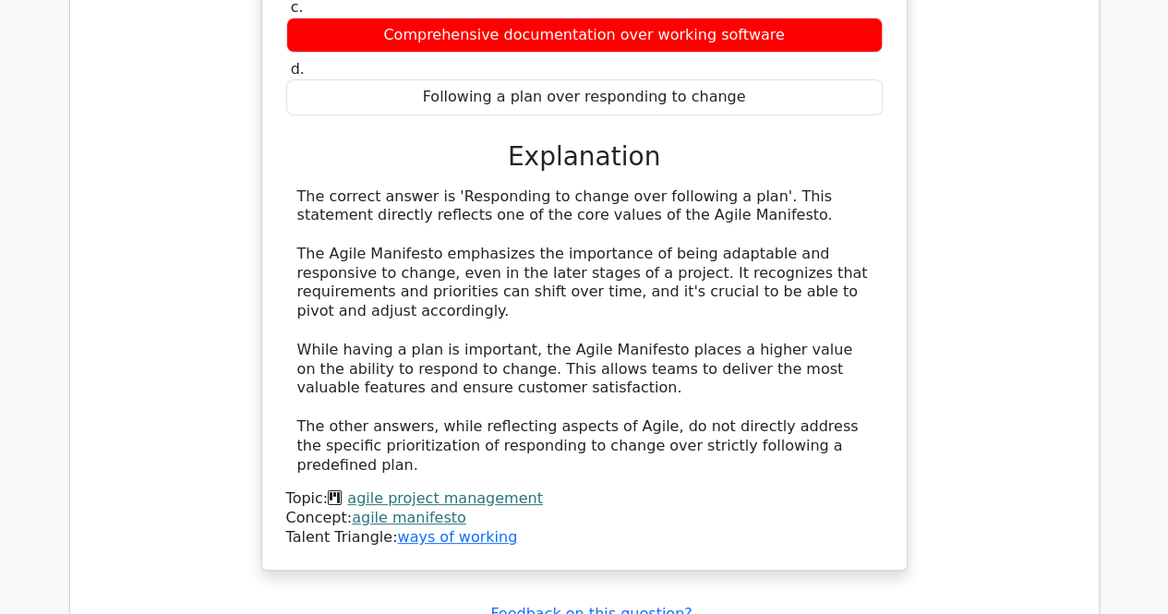
scroll to position [3600, 0]
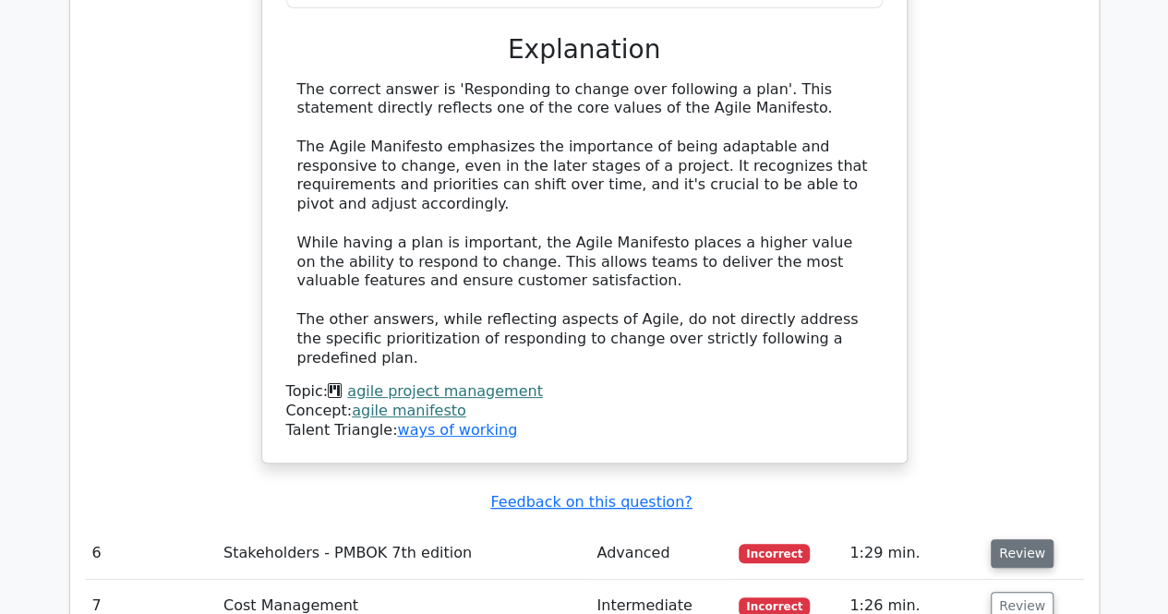
click at [1015, 539] on button "Review" at bounding box center [1021, 553] width 63 height 29
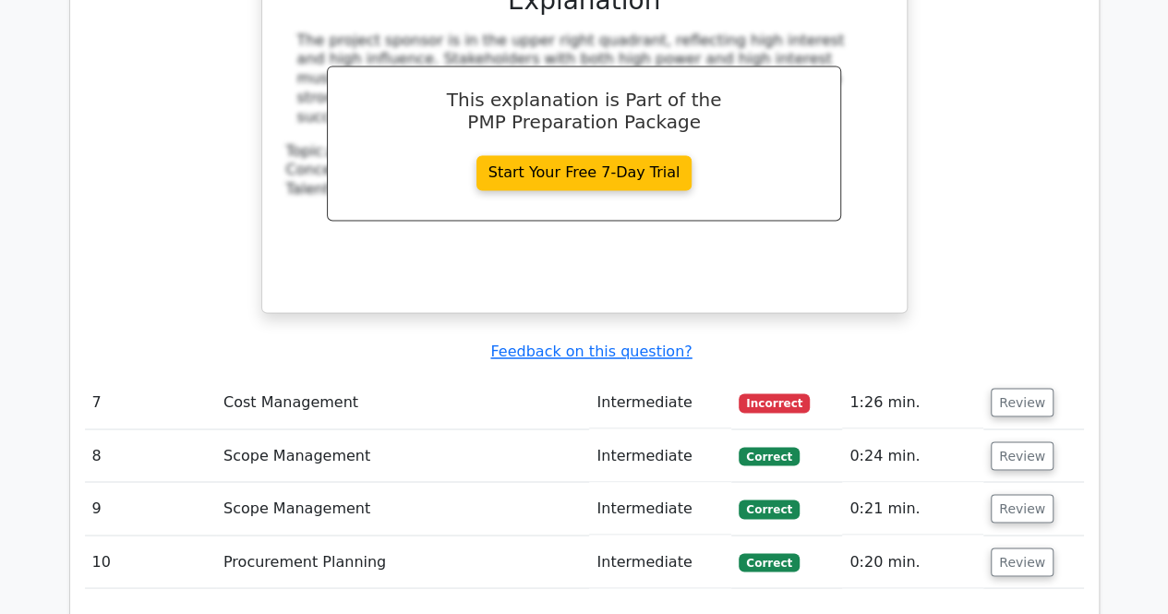
scroll to position [4892, 0]
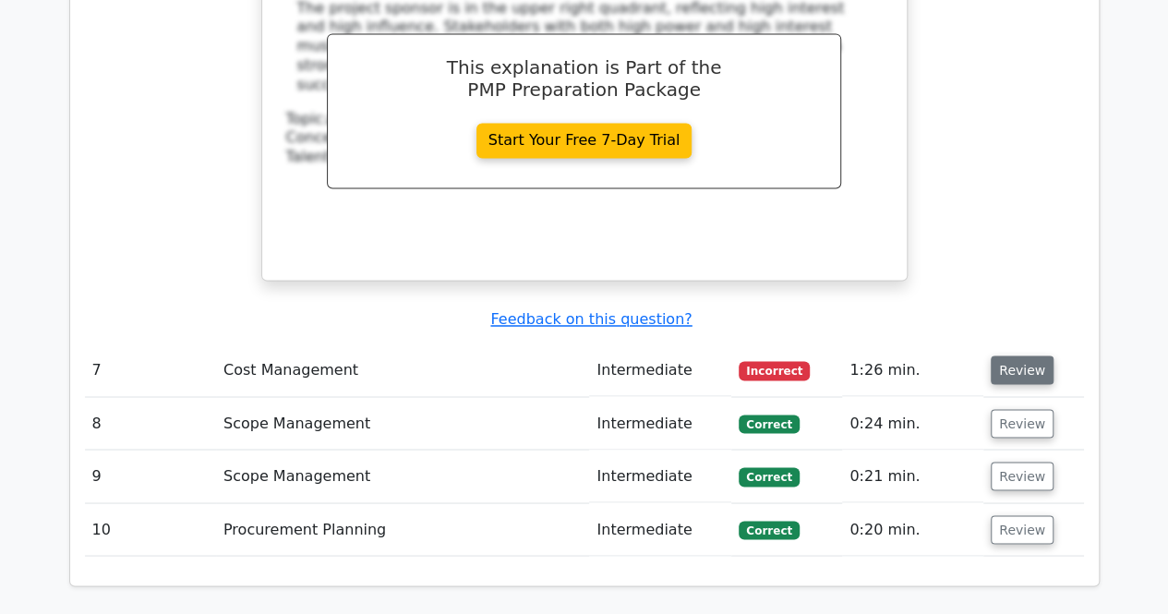
click at [1025, 355] on button "Review" at bounding box center [1021, 369] width 63 height 29
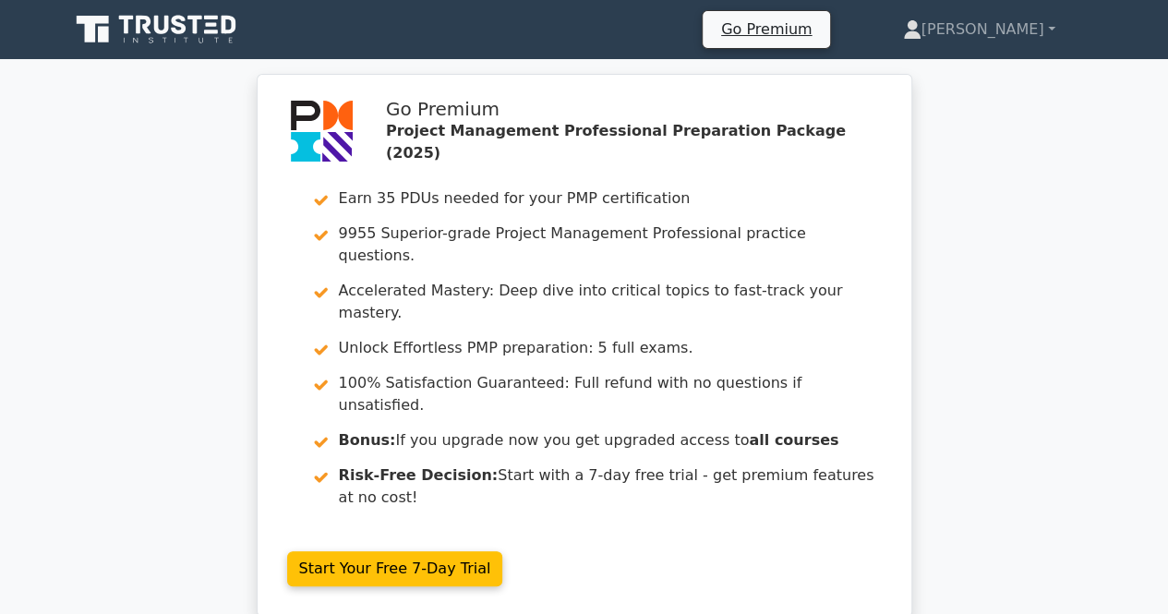
scroll to position [0, 0]
click at [163, 25] on icon at bounding box center [157, 29] width 177 height 35
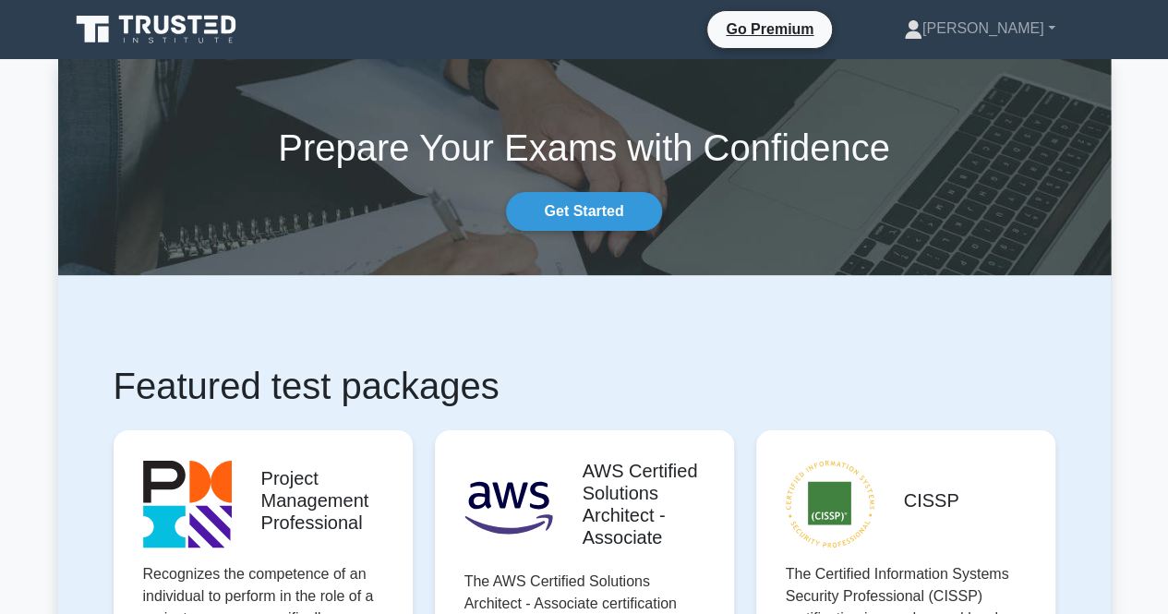
click at [150, 46] on icon at bounding box center [157, 29] width 177 height 35
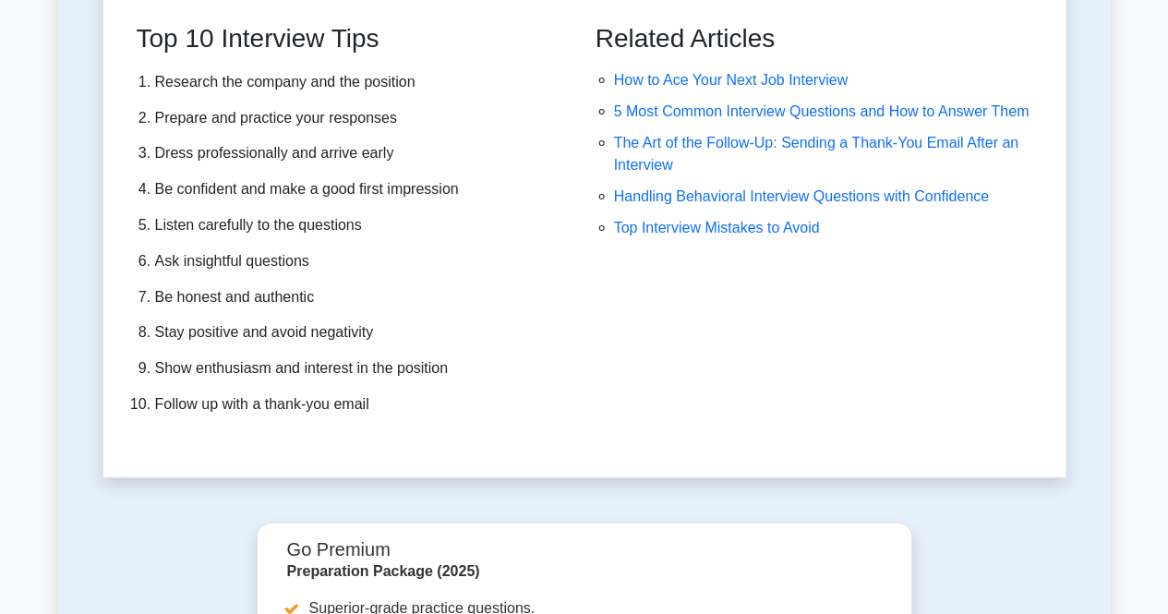
scroll to position [5781, 0]
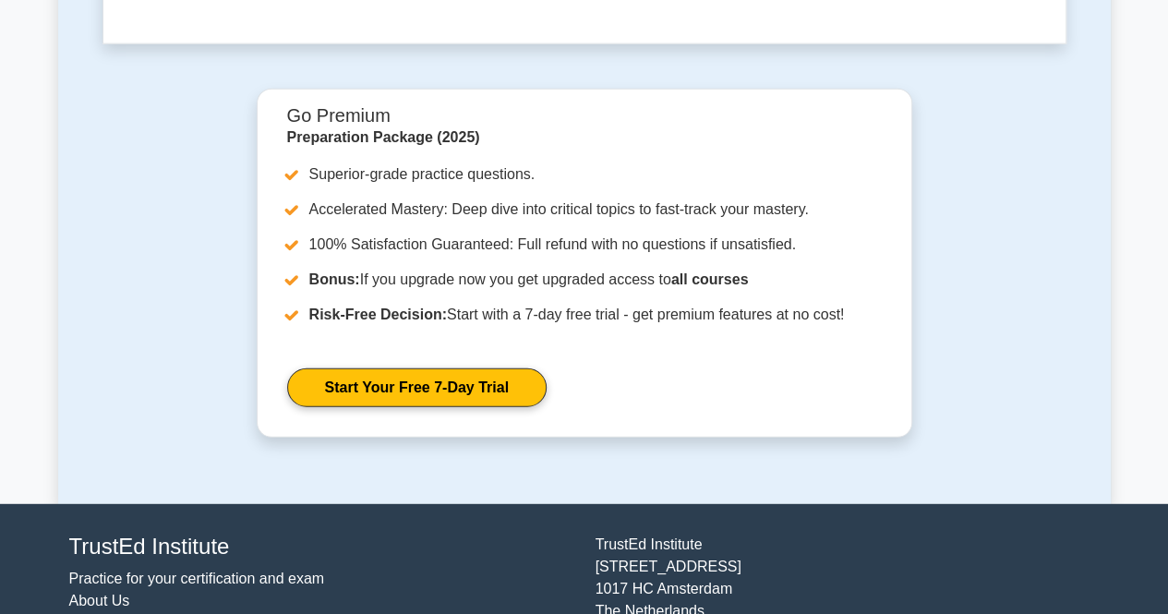
click at [229, 570] on link "Practice for your certification and exam" at bounding box center [197, 578] width 256 height 16
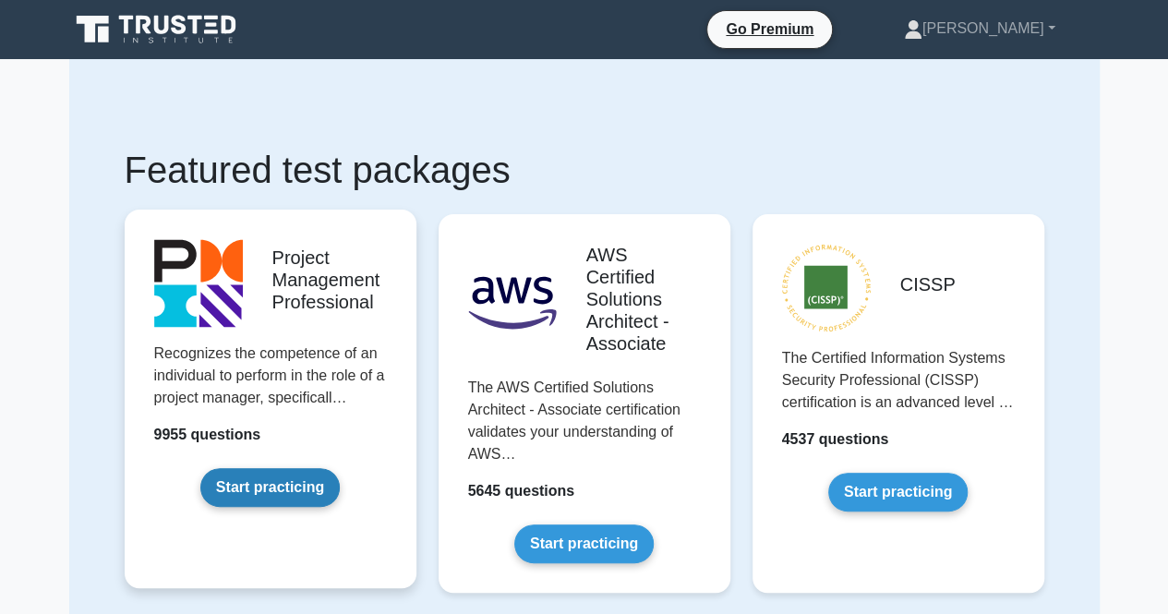
click at [279, 486] on link "Start practicing" at bounding box center [269, 487] width 139 height 39
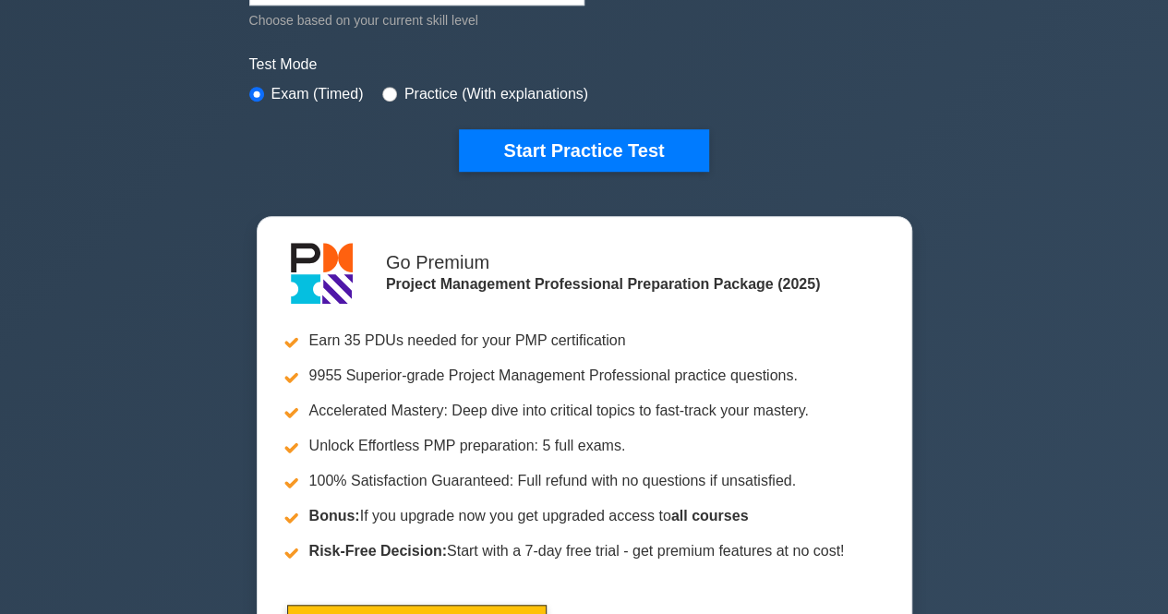
scroll to position [554, 0]
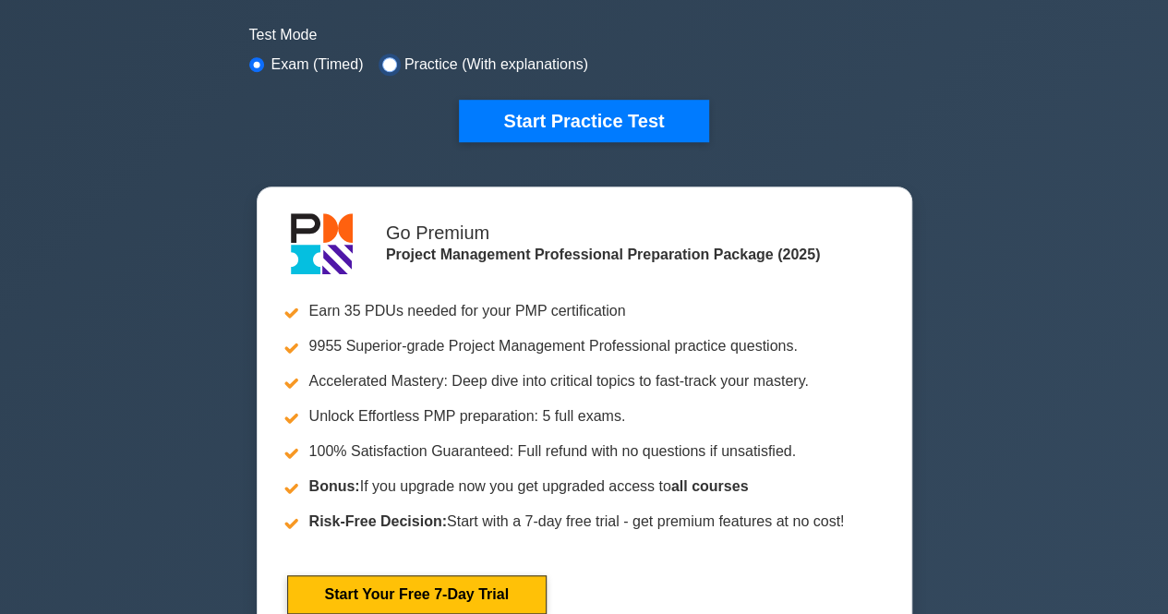
click at [385, 66] on input "radio" at bounding box center [389, 64] width 15 height 15
radio input "true"
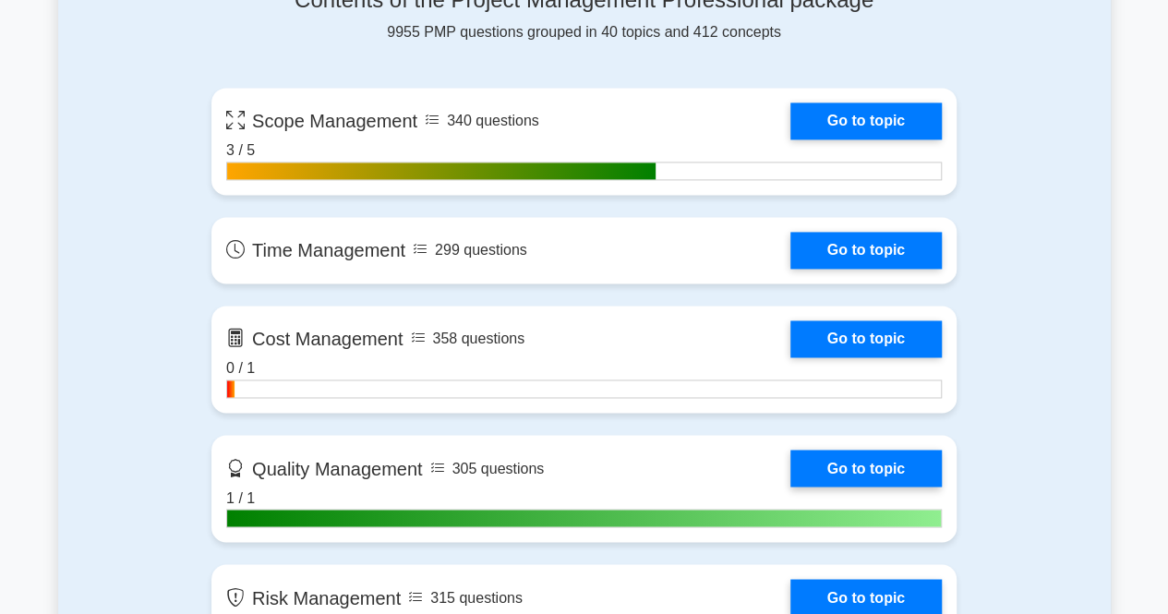
scroll to position [1385, 0]
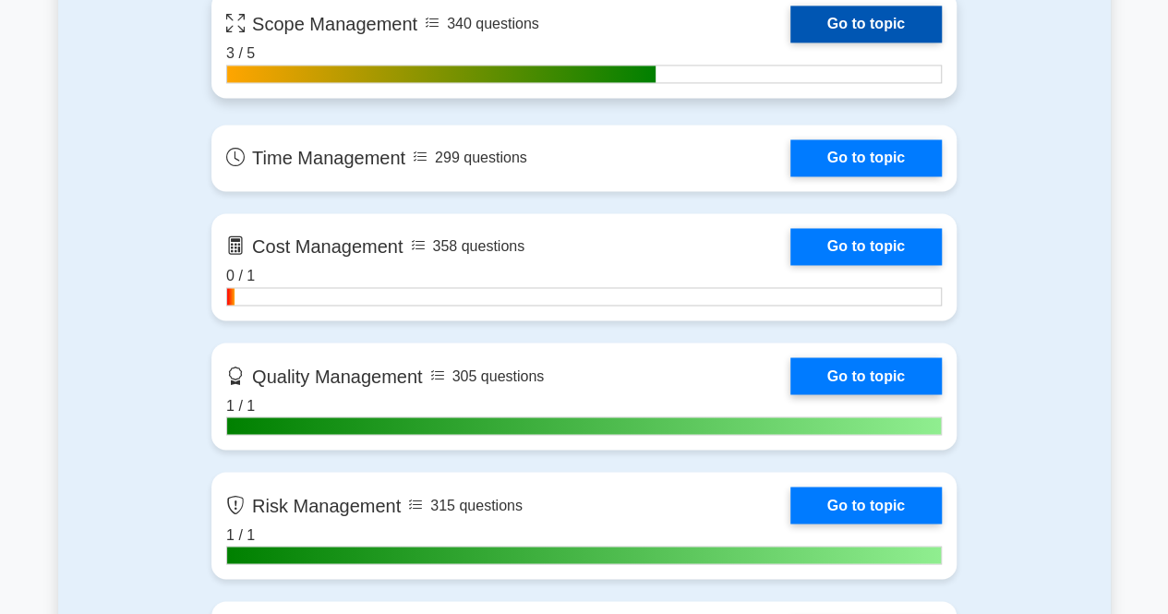
click at [899, 23] on link "Go to topic" at bounding box center [865, 24] width 151 height 37
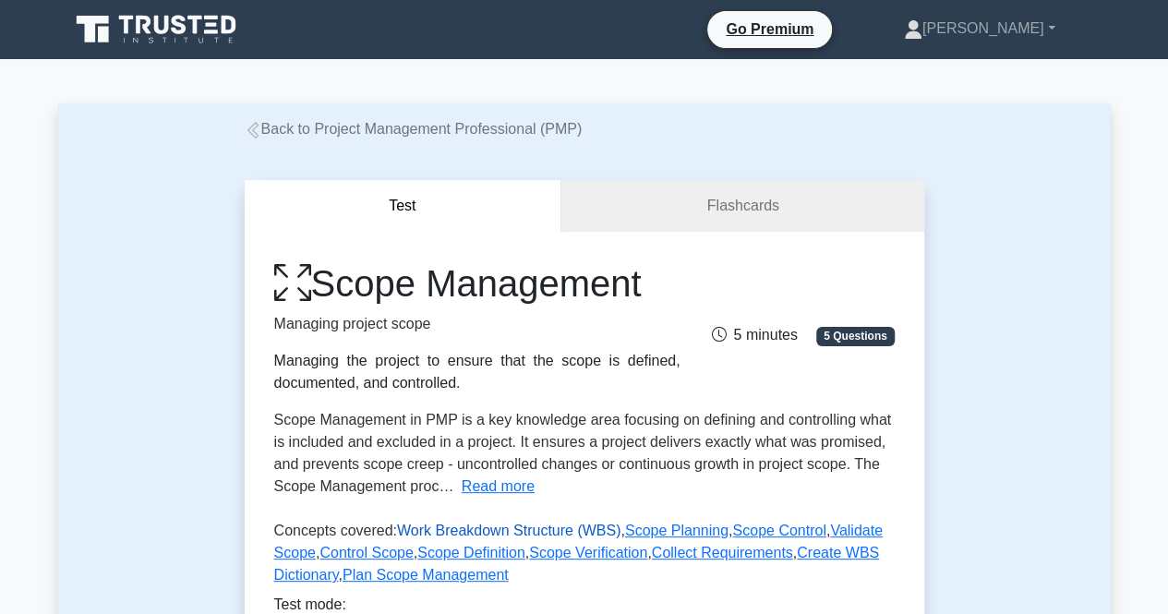
scroll to position [92, 0]
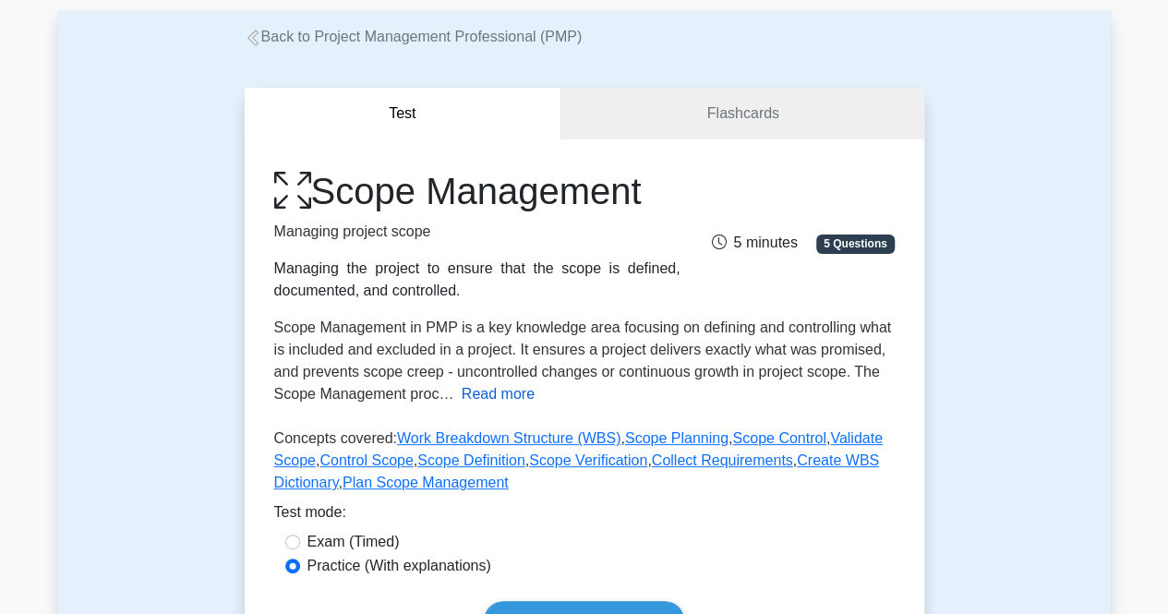
click at [509, 392] on button "Read more" at bounding box center [498, 394] width 73 height 22
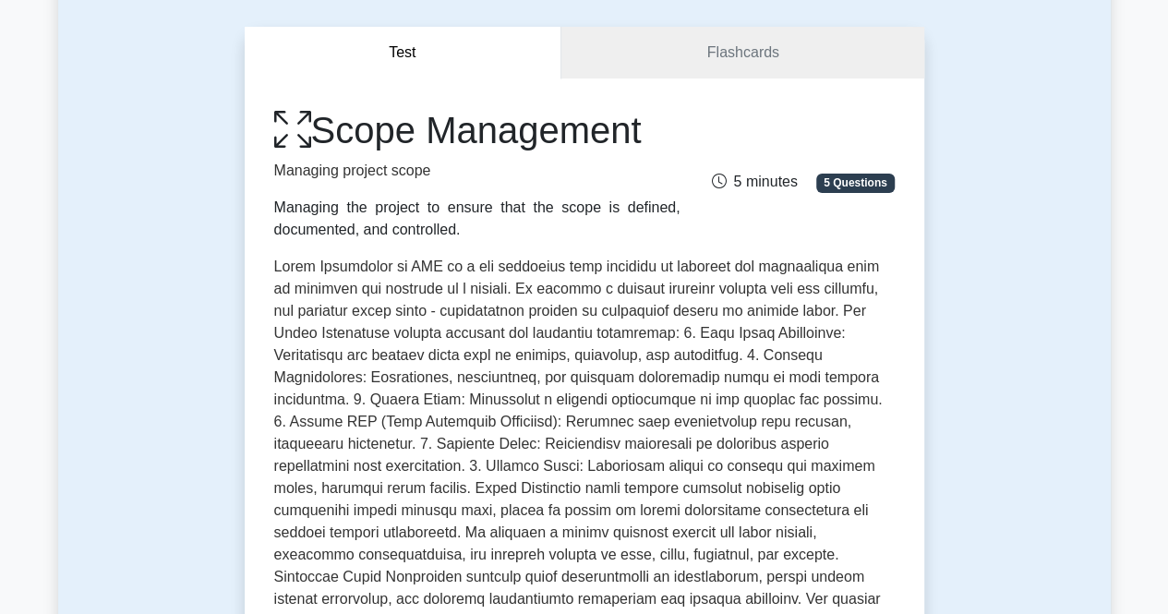
scroll to position [114, 0]
